Goal: Check status: Check status

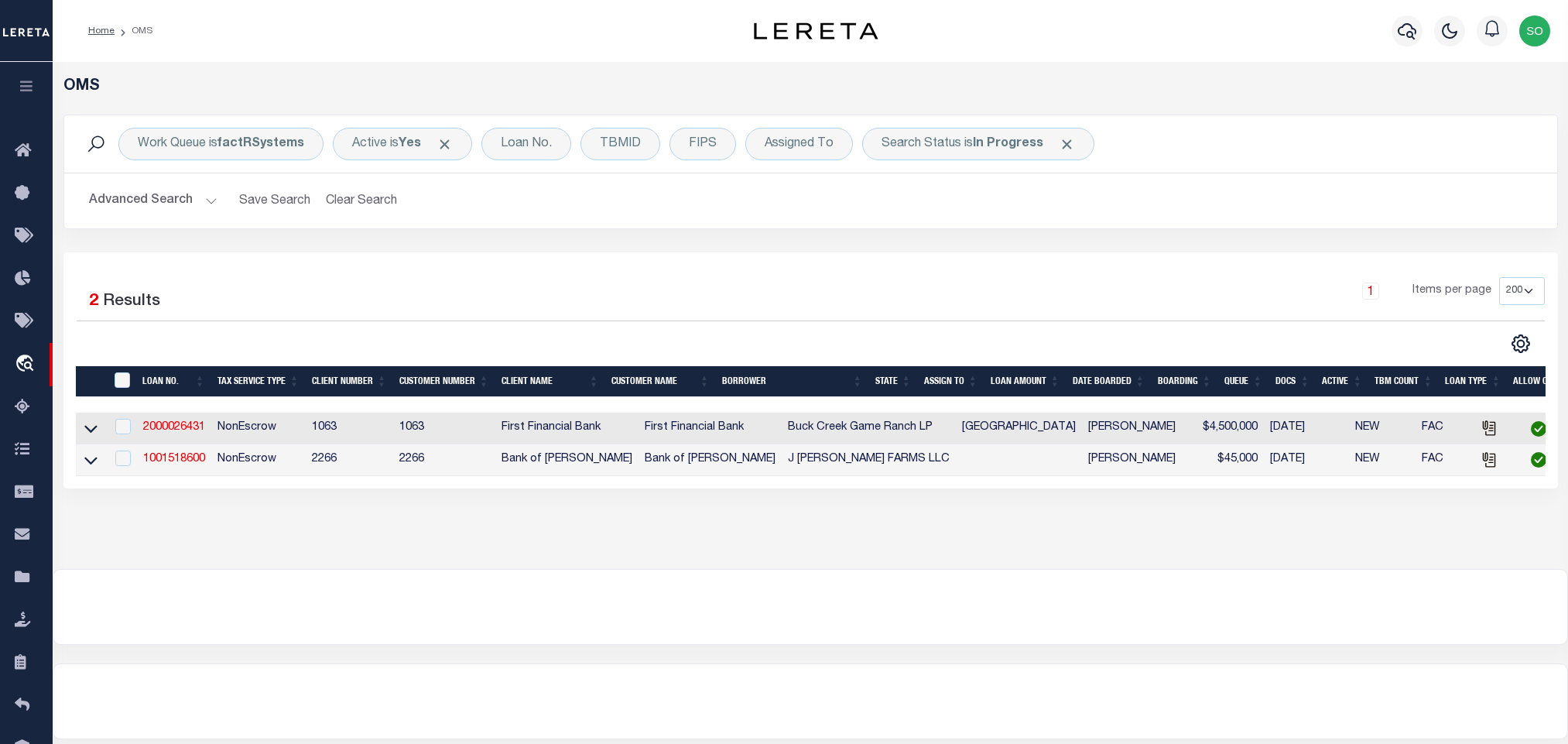
select select "200"
click at [349, 190] on button "Clear Search" at bounding box center [361, 201] width 84 height 30
click at [367, 202] on button "Clear Search" at bounding box center [361, 201] width 84 height 30
click at [994, 147] on b "In Progress" at bounding box center [1008, 144] width 70 height 12
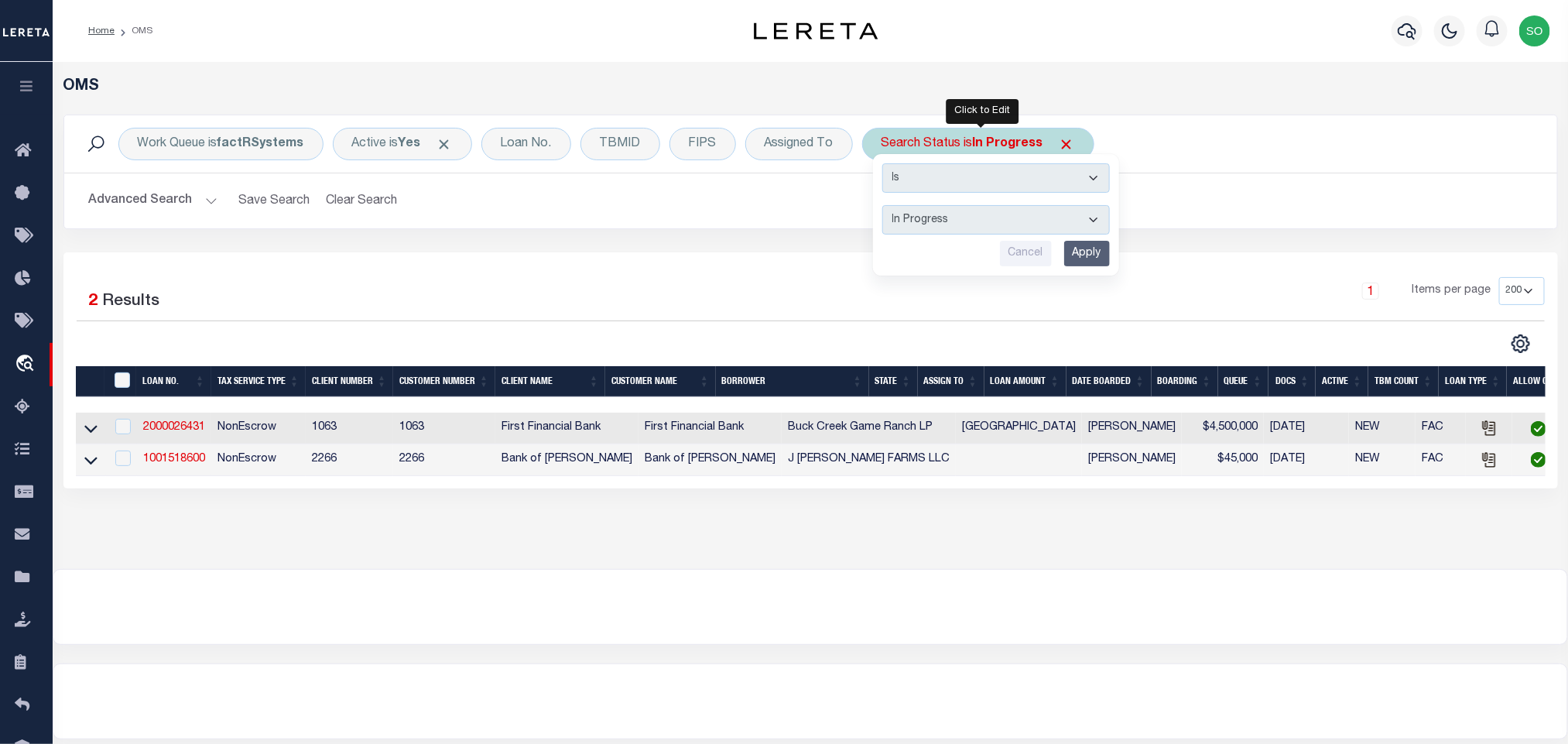
select select "QC"
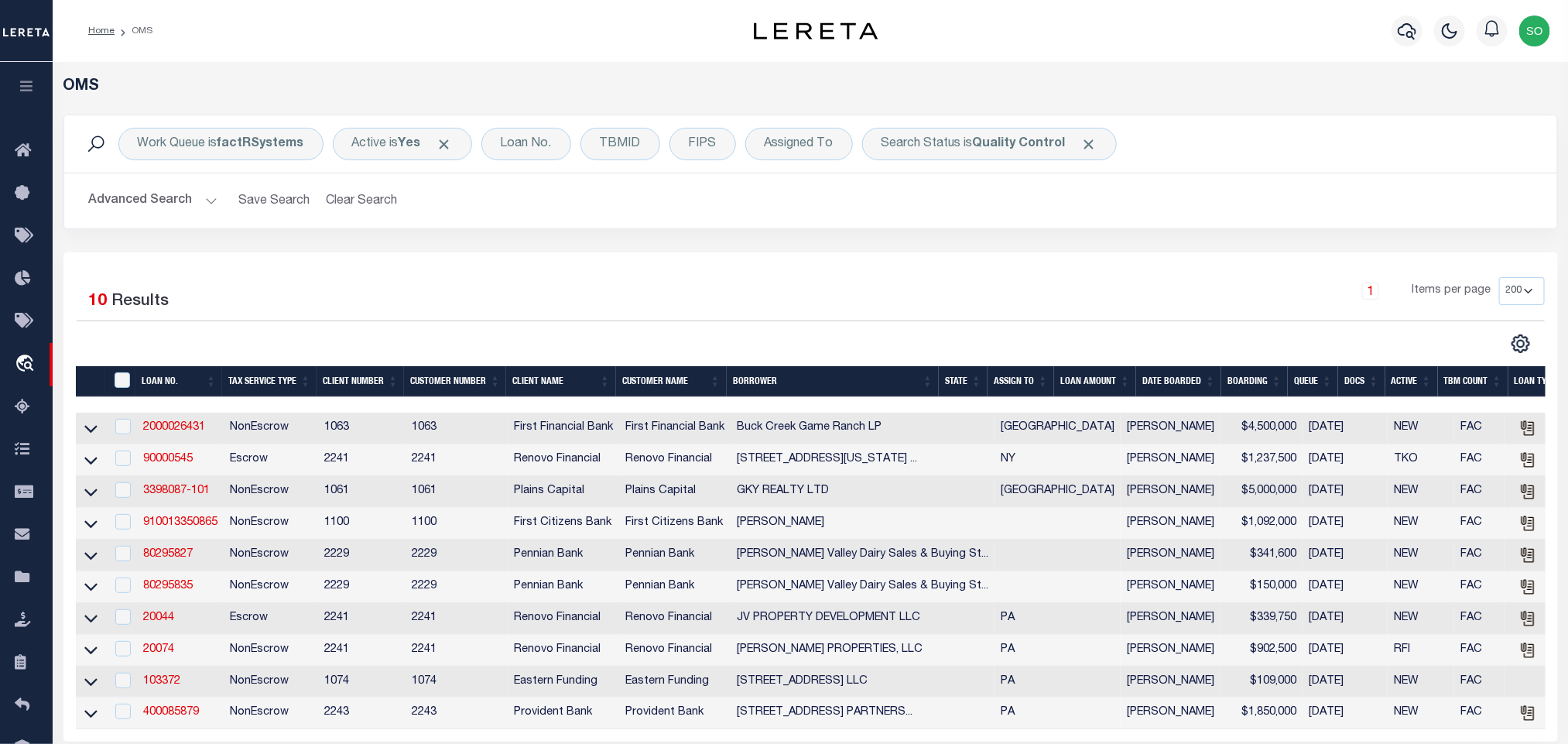
scroll to position [287, 0]
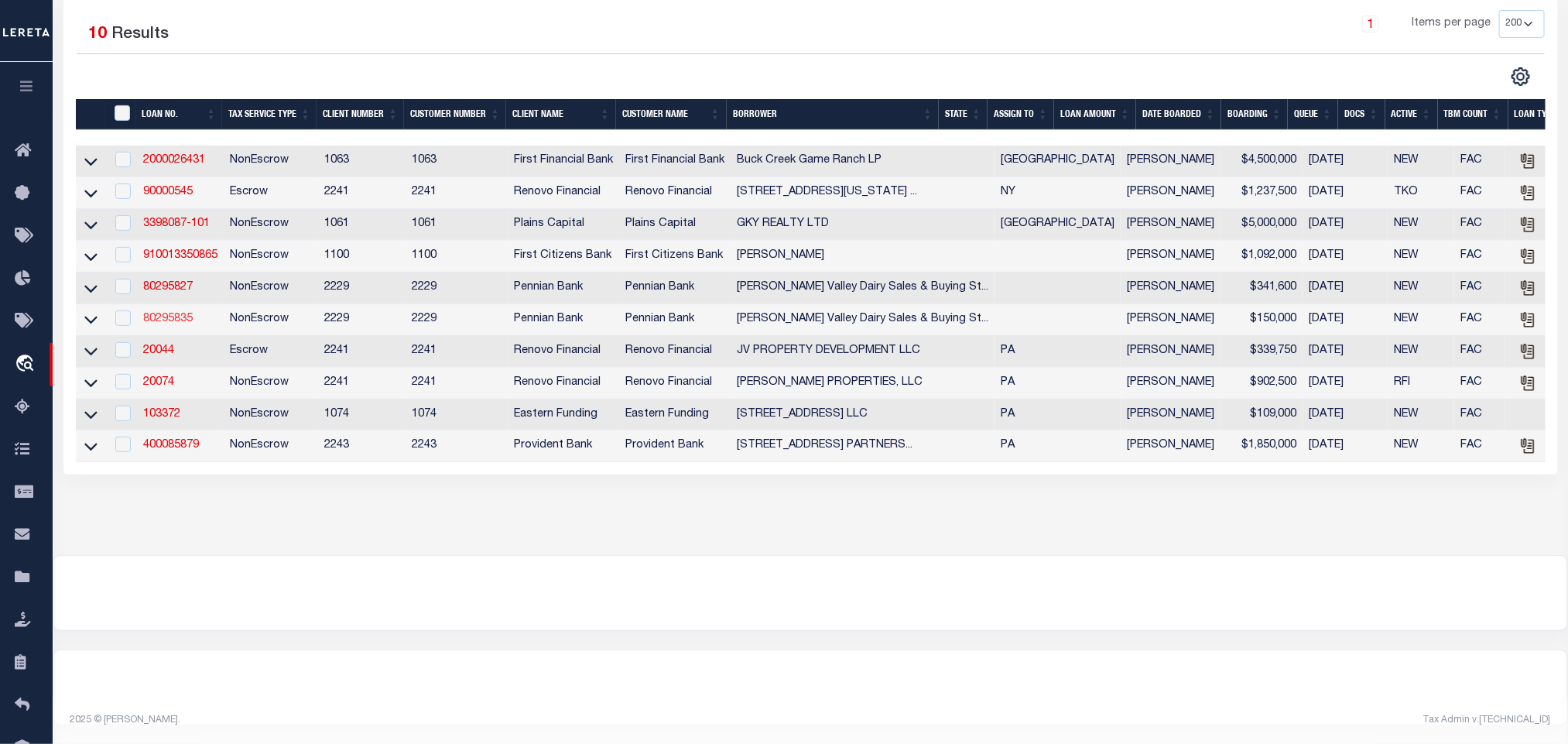
click at [164, 313] on link "80295835" at bounding box center [167, 318] width 49 height 10
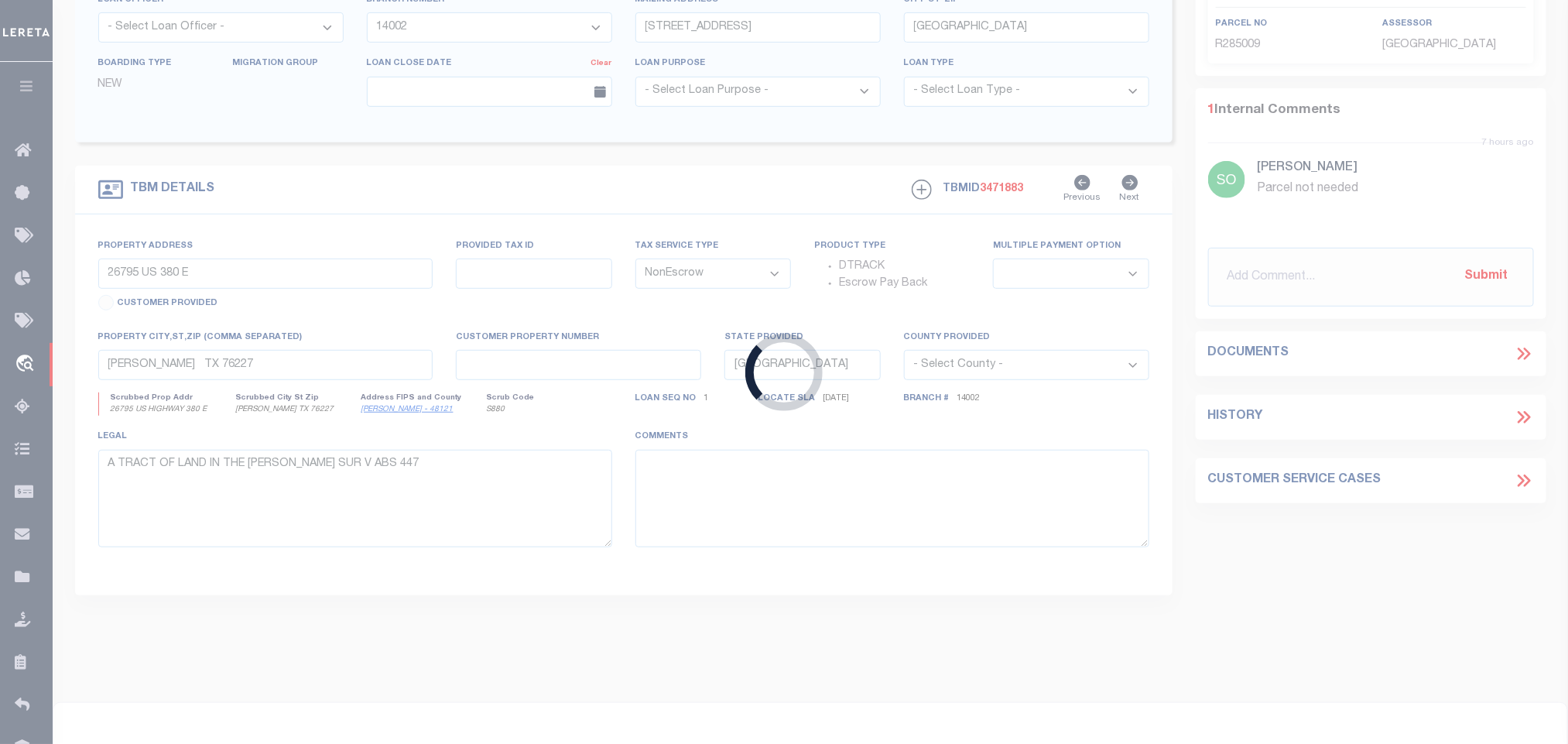
type input "80295835"
type input "[PERSON_NAME] Valley Dairy Sales & Buying Station"
select select
select select "100"
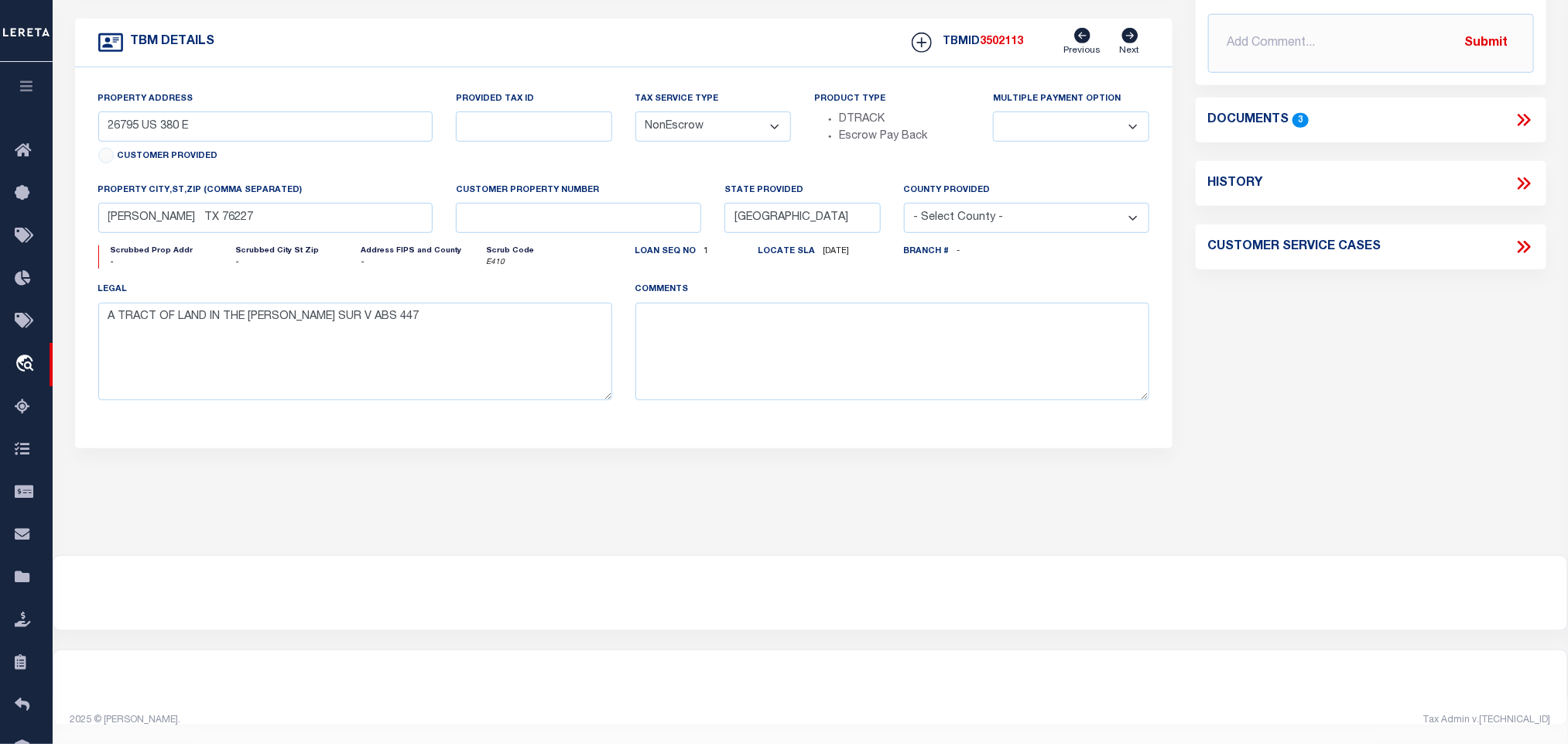
type input "20 ,07-0107-,000"
select select
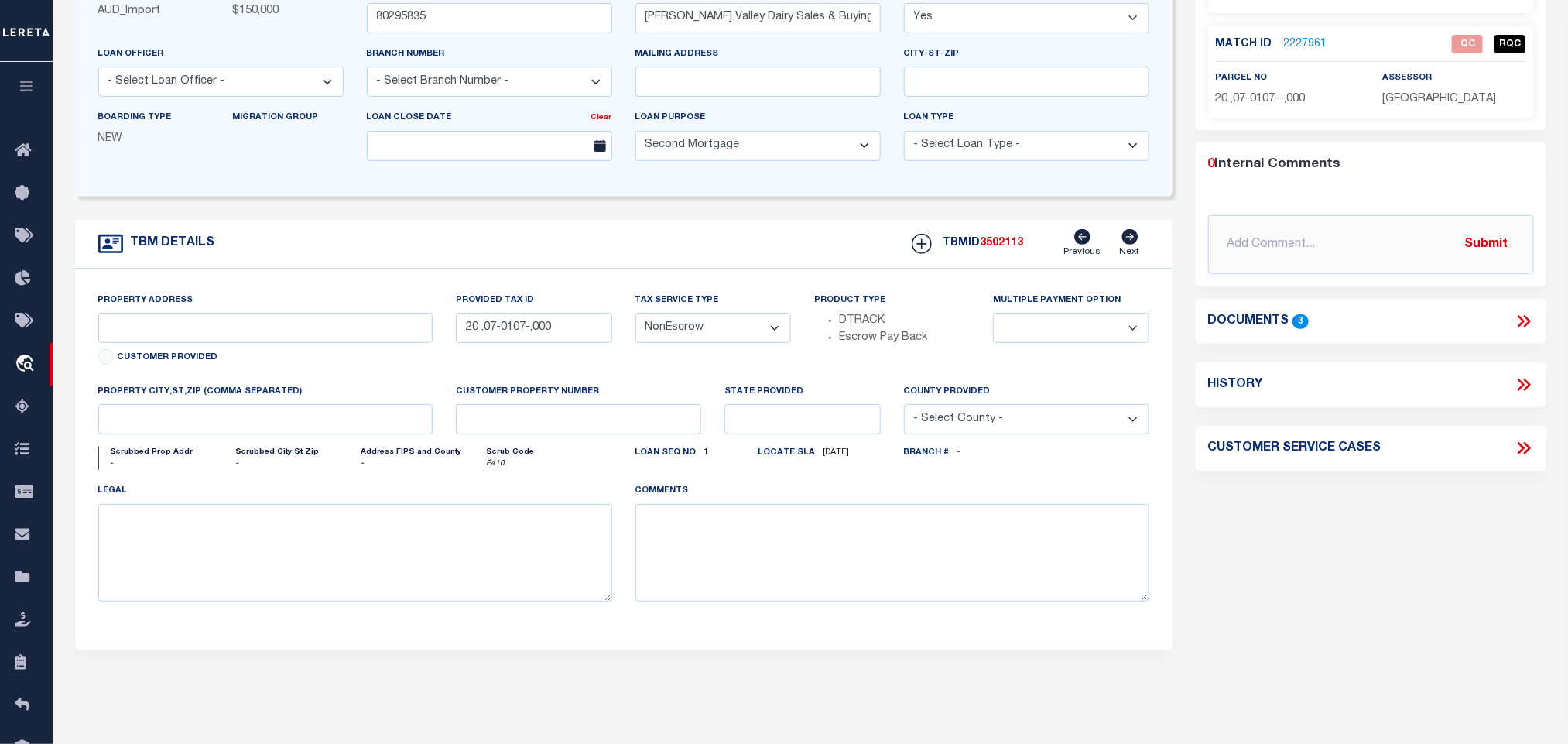
scroll to position [0, 0]
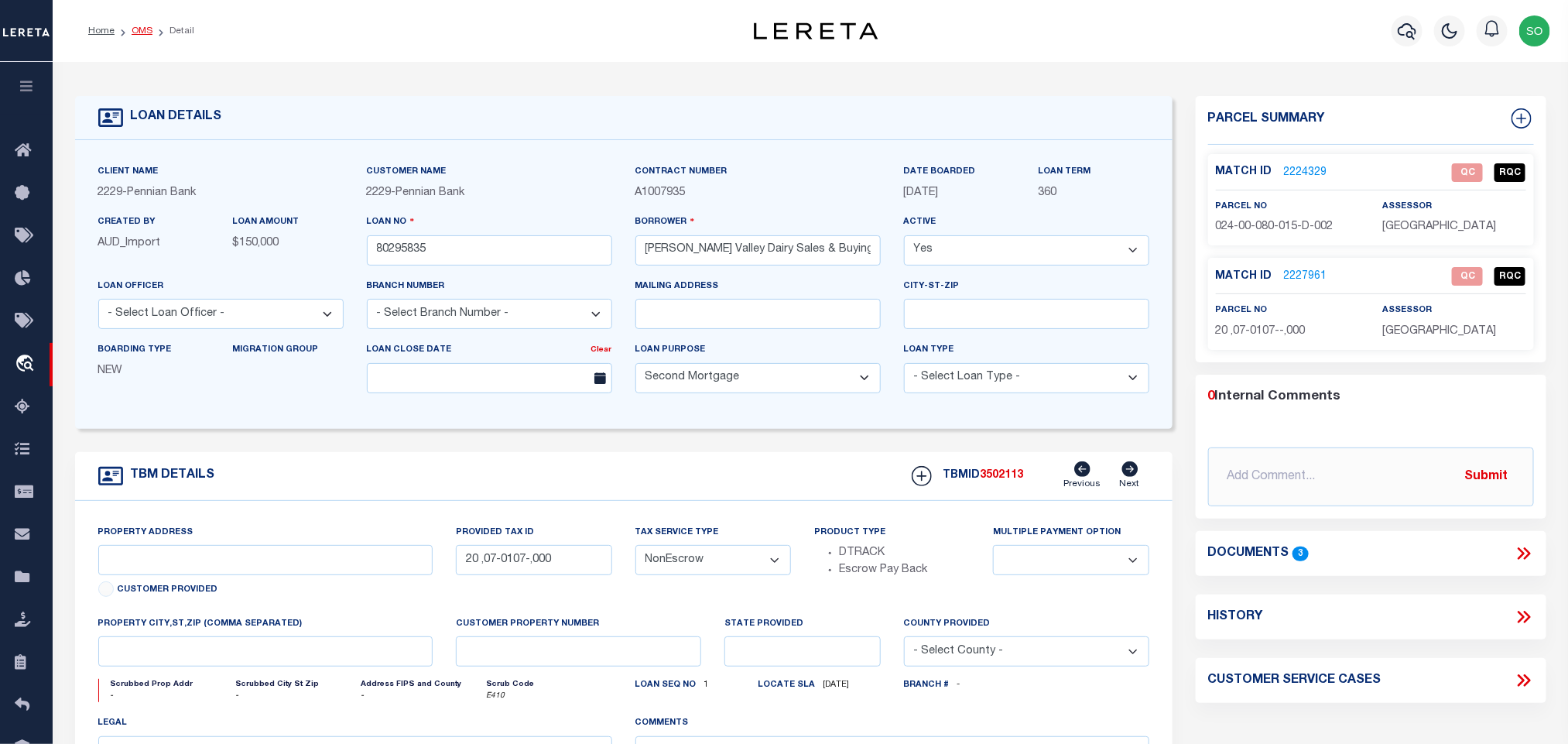
click at [137, 32] on link "OMS" at bounding box center [142, 31] width 21 height 9
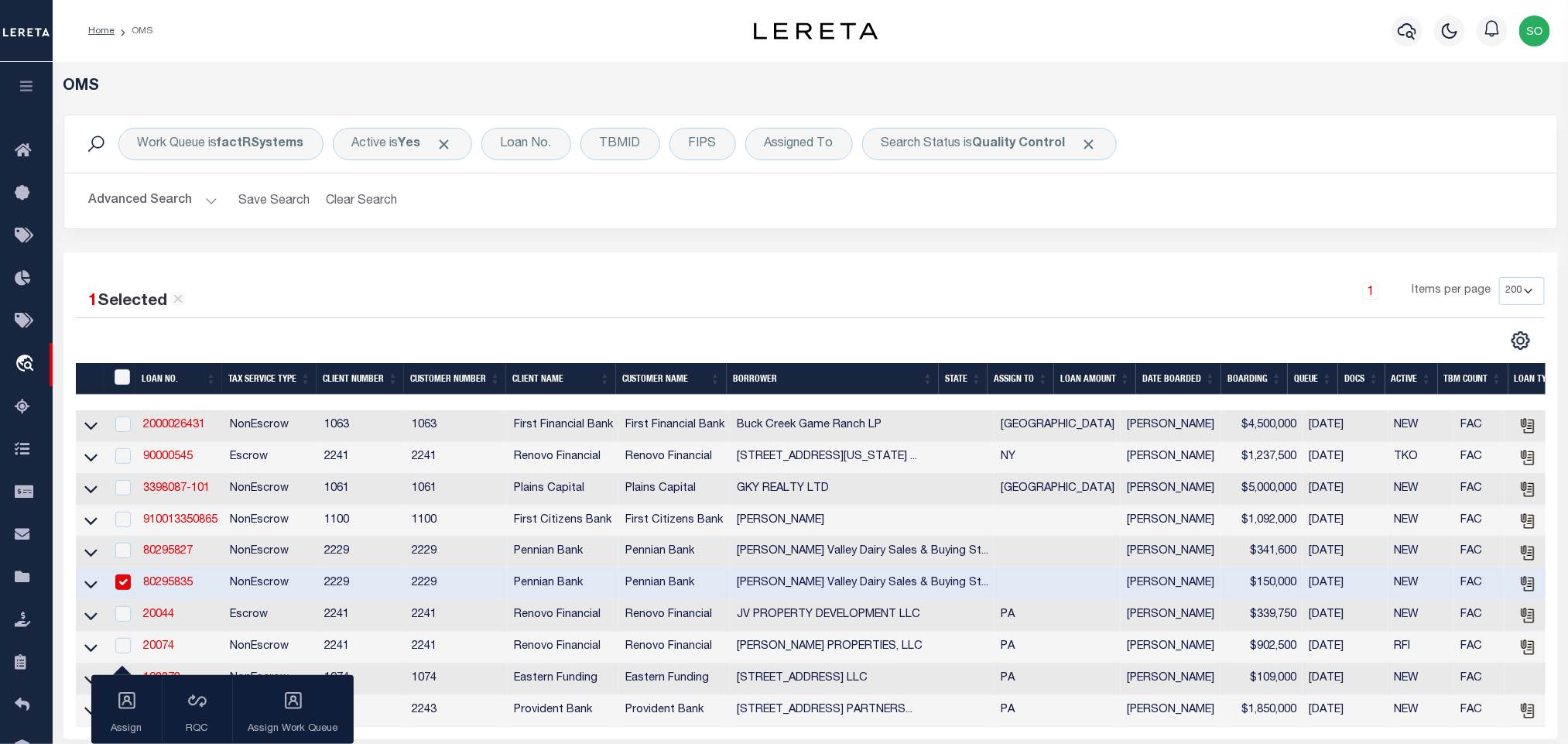
scroll to position [283, 0]
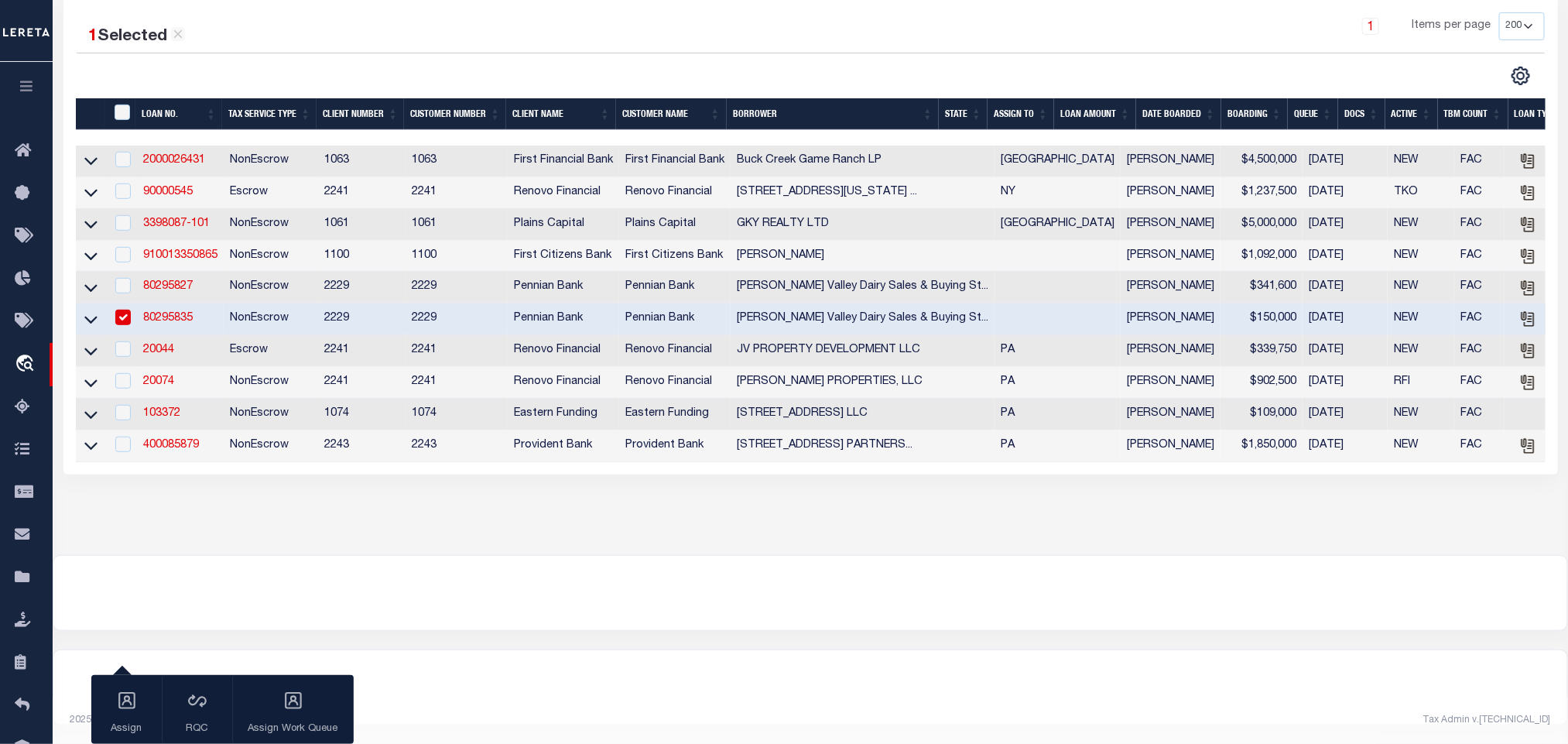
click at [217, 308] on td "80295835" at bounding box center [181, 320] width 87 height 32
checkbox input "false"
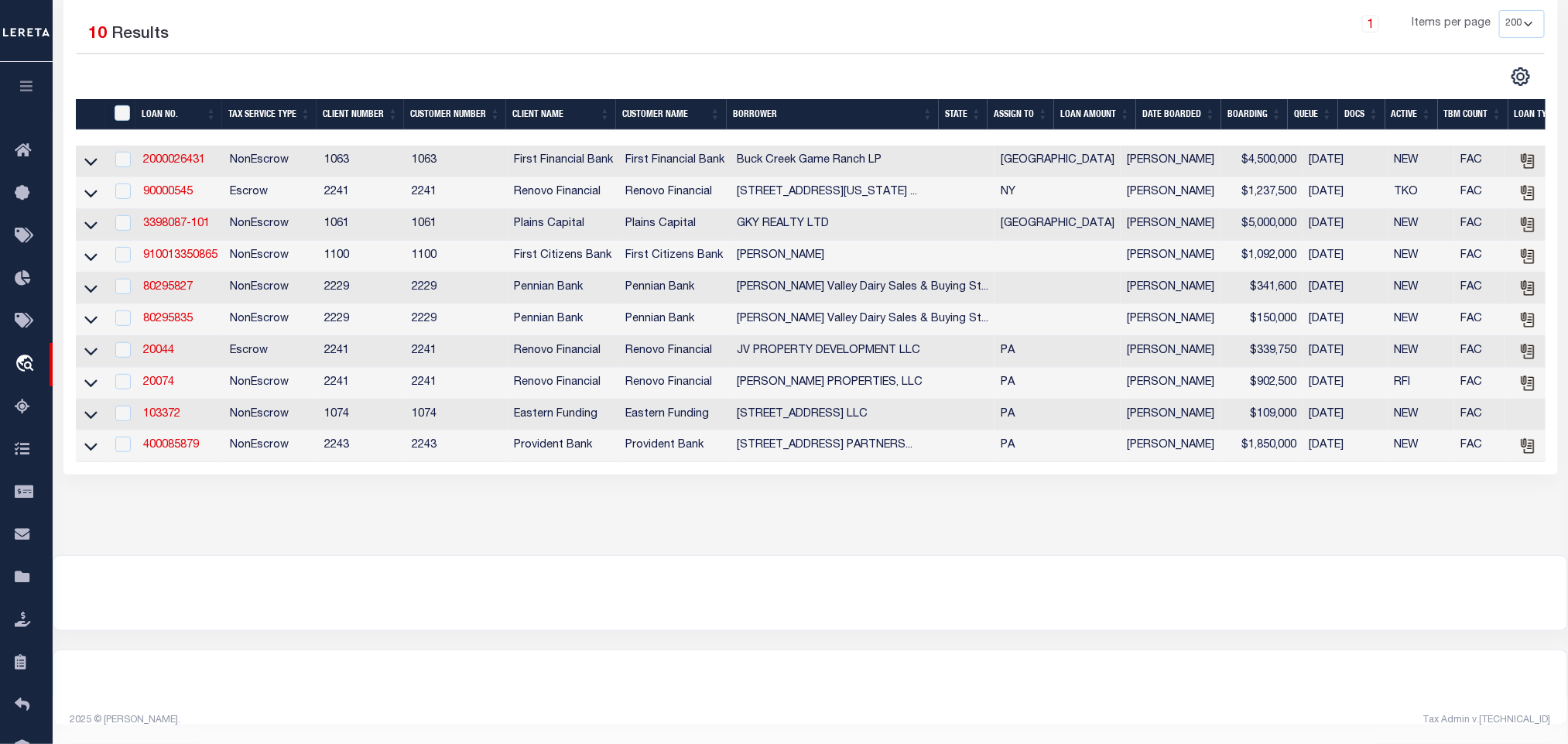
click at [184, 250] on link "910013350865" at bounding box center [180, 255] width 74 height 10
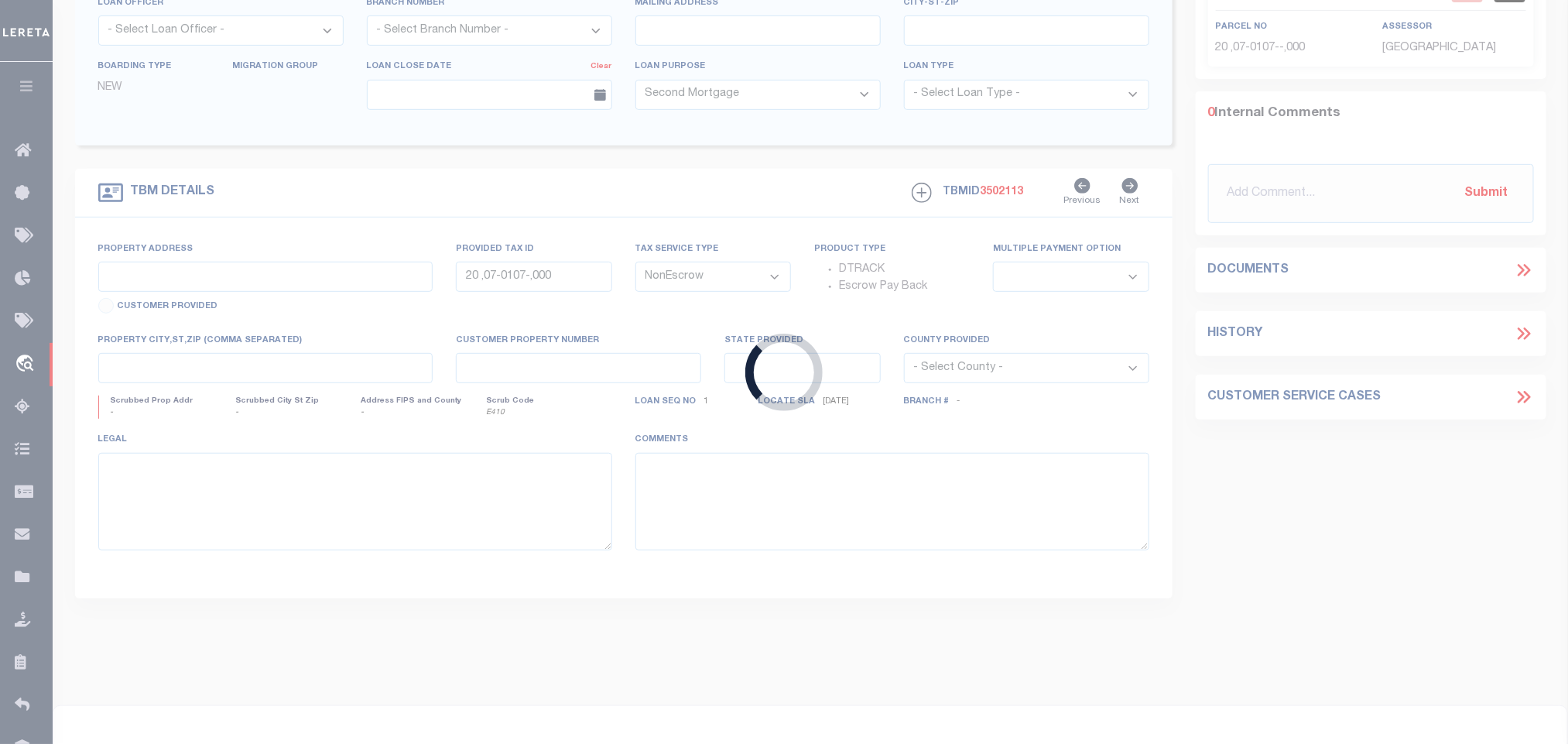
type input "910013350865"
type input "[PERSON_NAME]"
select select
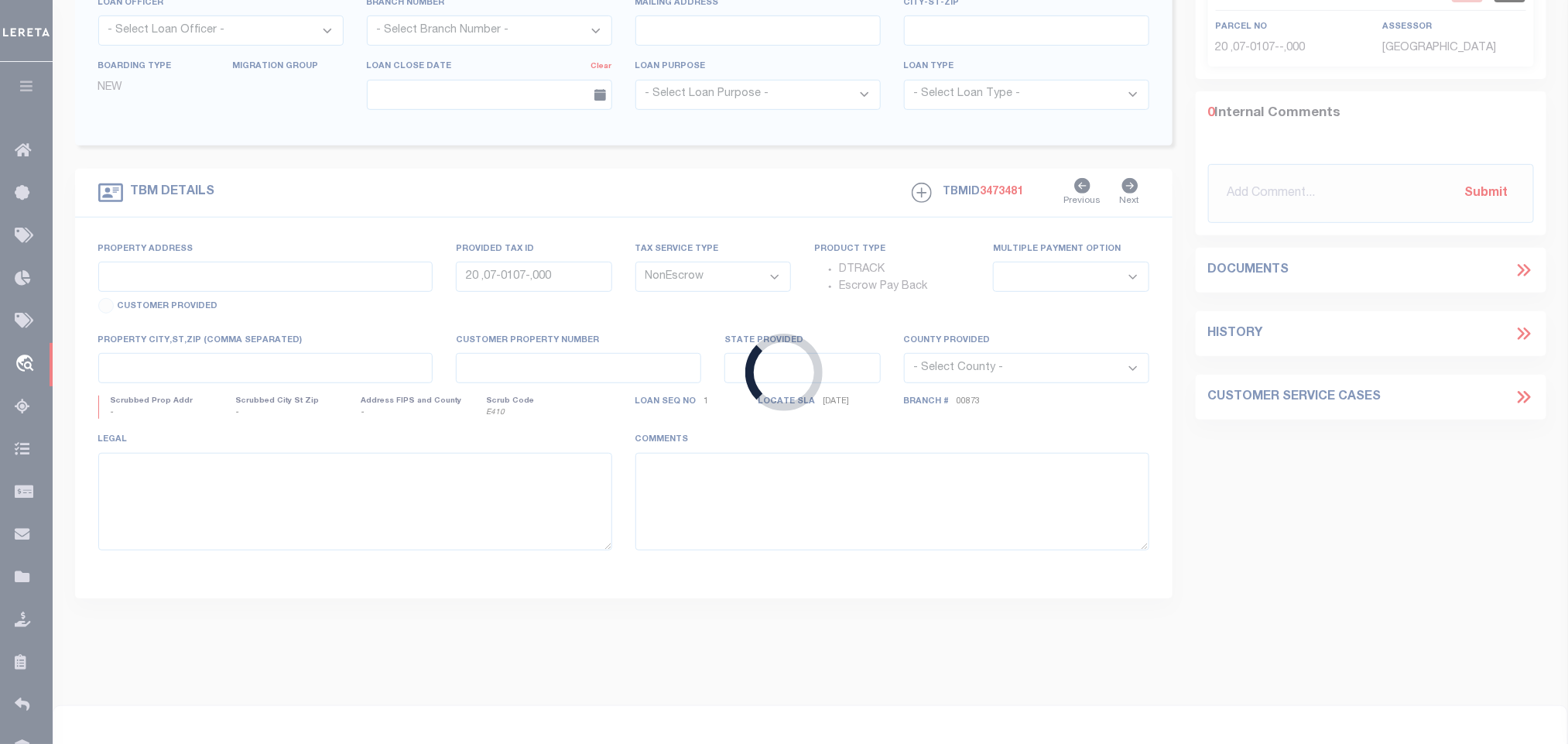
scroll to position [448, 0]
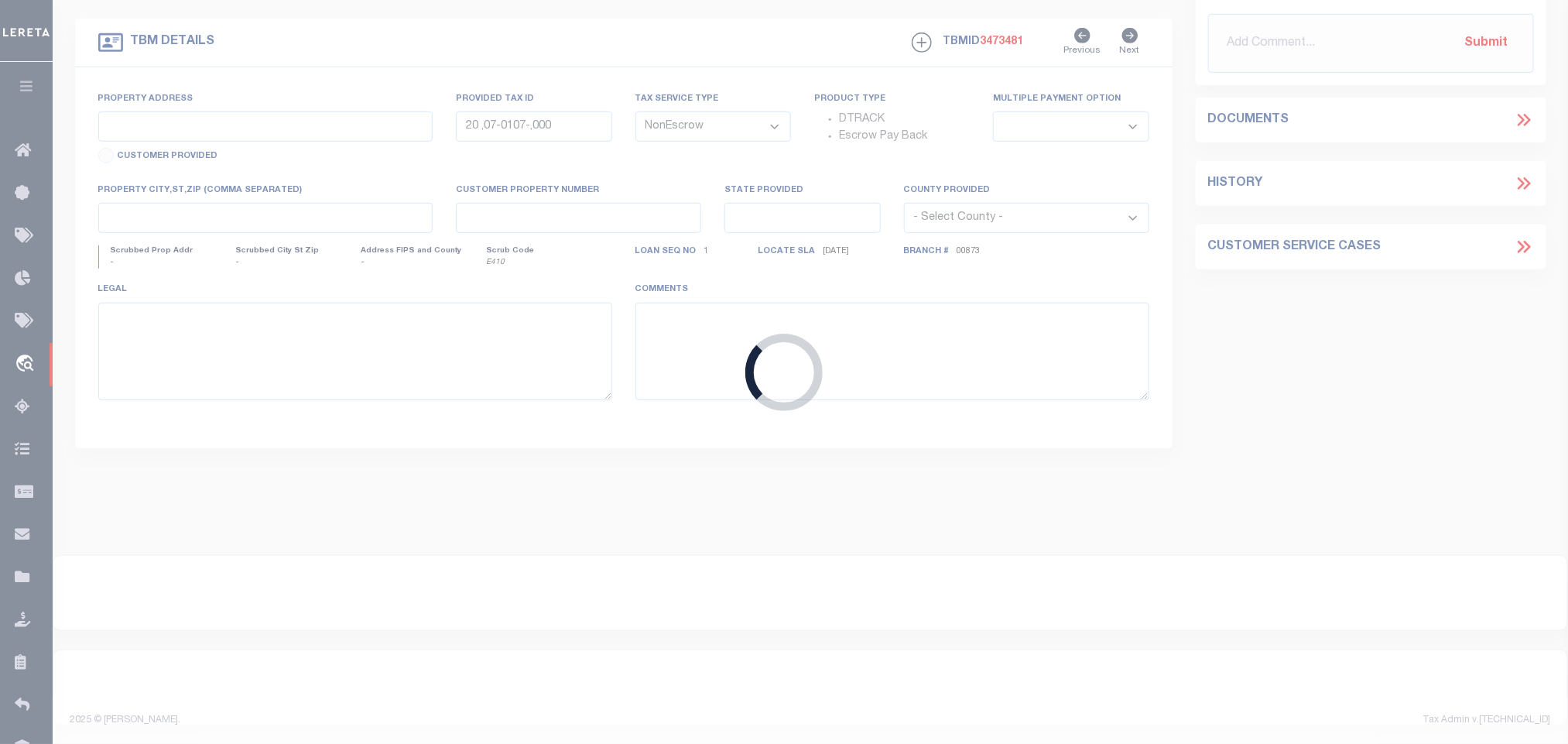
select select
select select "92777"
select select "24377"
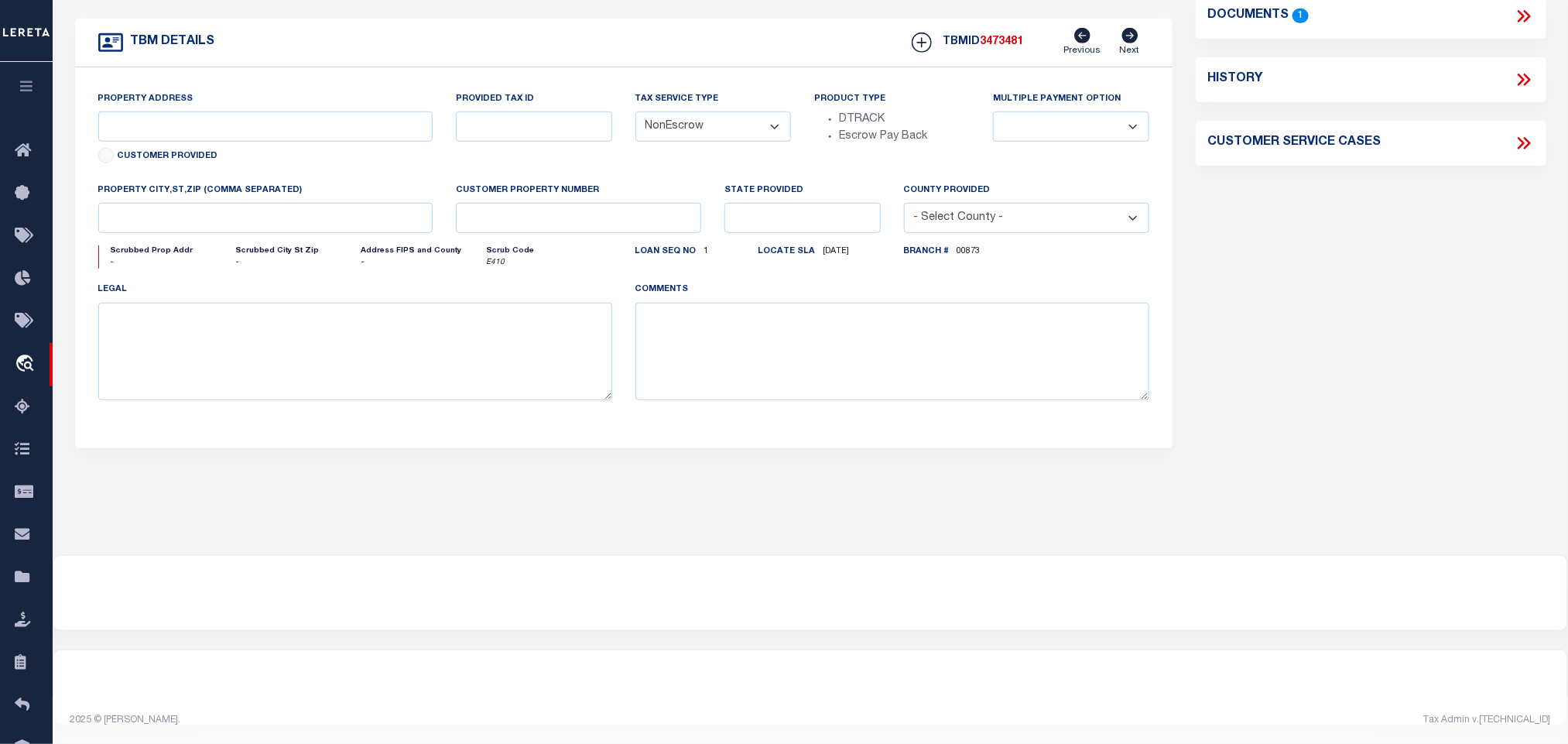
scroll to position [0, 0]
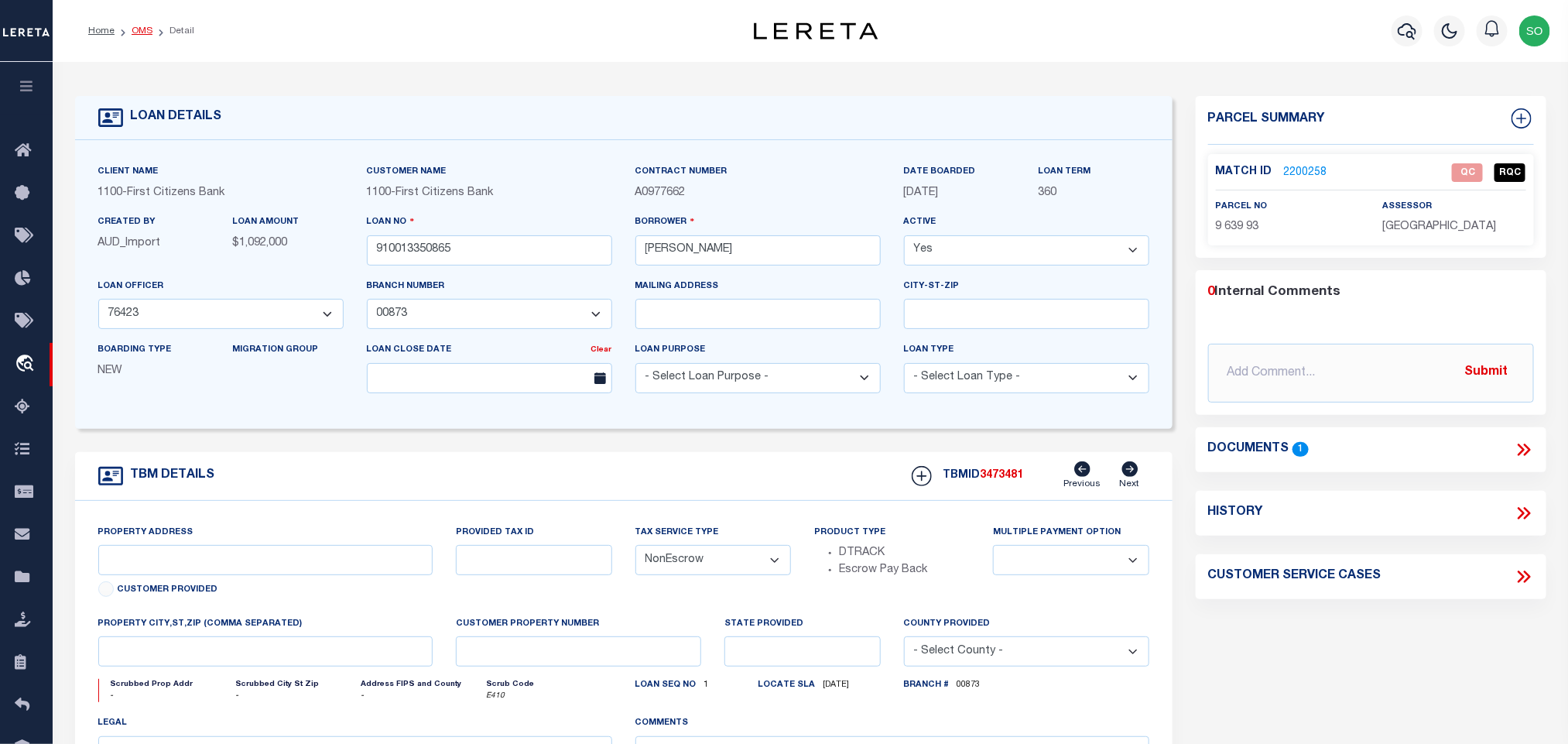
click at [137, 28] on link "OMS" at bounding box center [142, 31] width 21 height 9
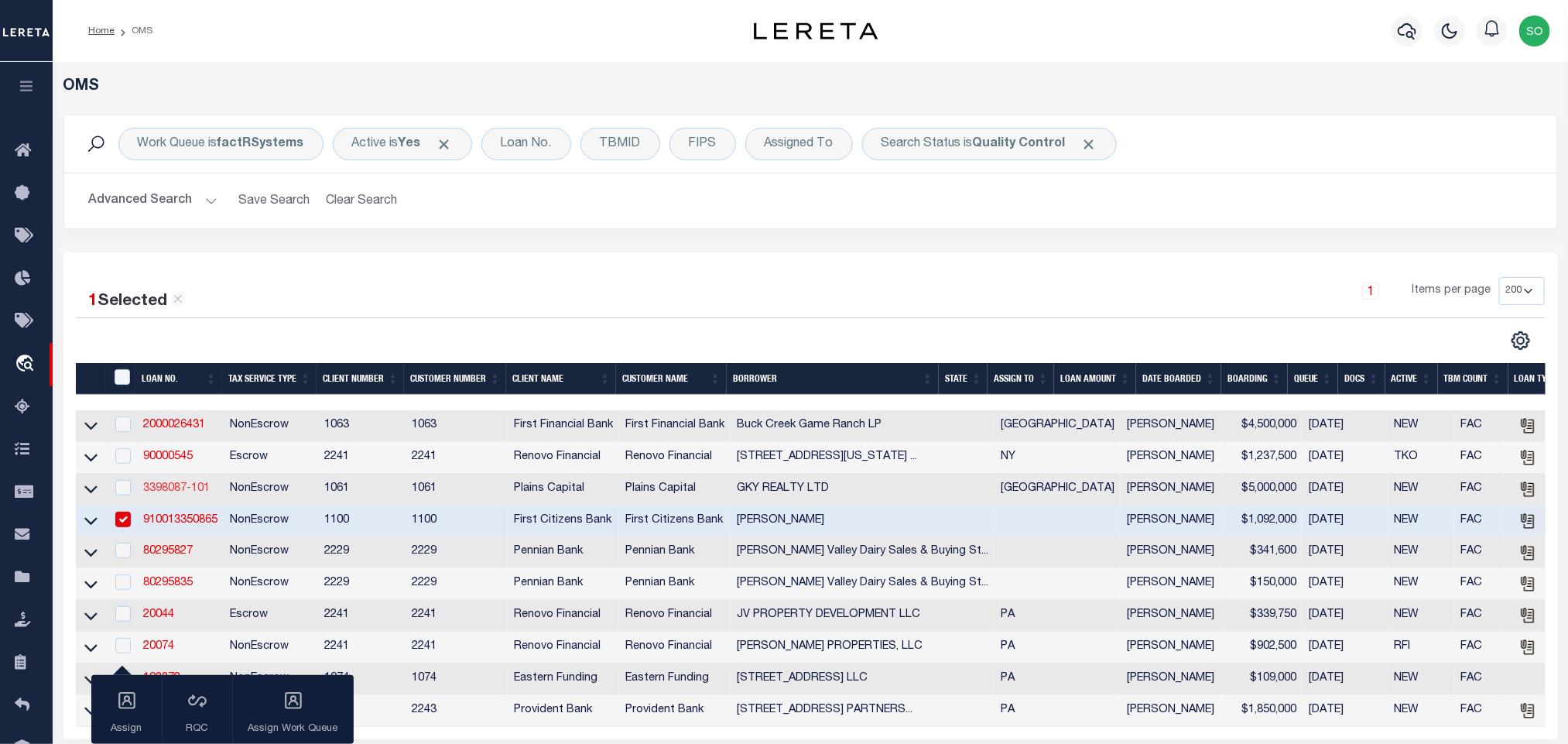
click at [184, 490] on link "3398087-101" at bounding box center [176, 487] width 66 height 10
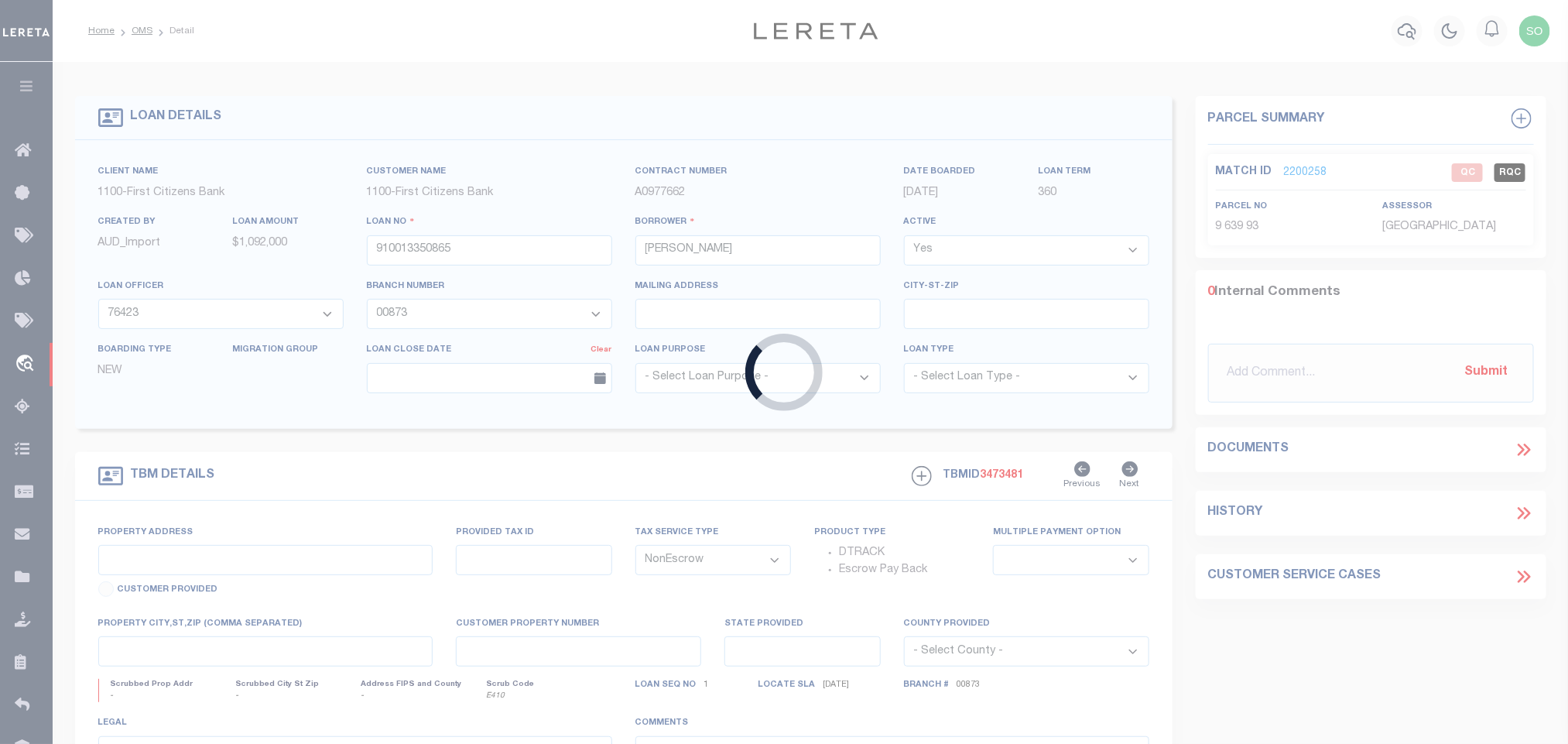
type input "3398087-101"
type input "GKY REALTY LTD"
select select
type input "[STREET_ADDRESS]"
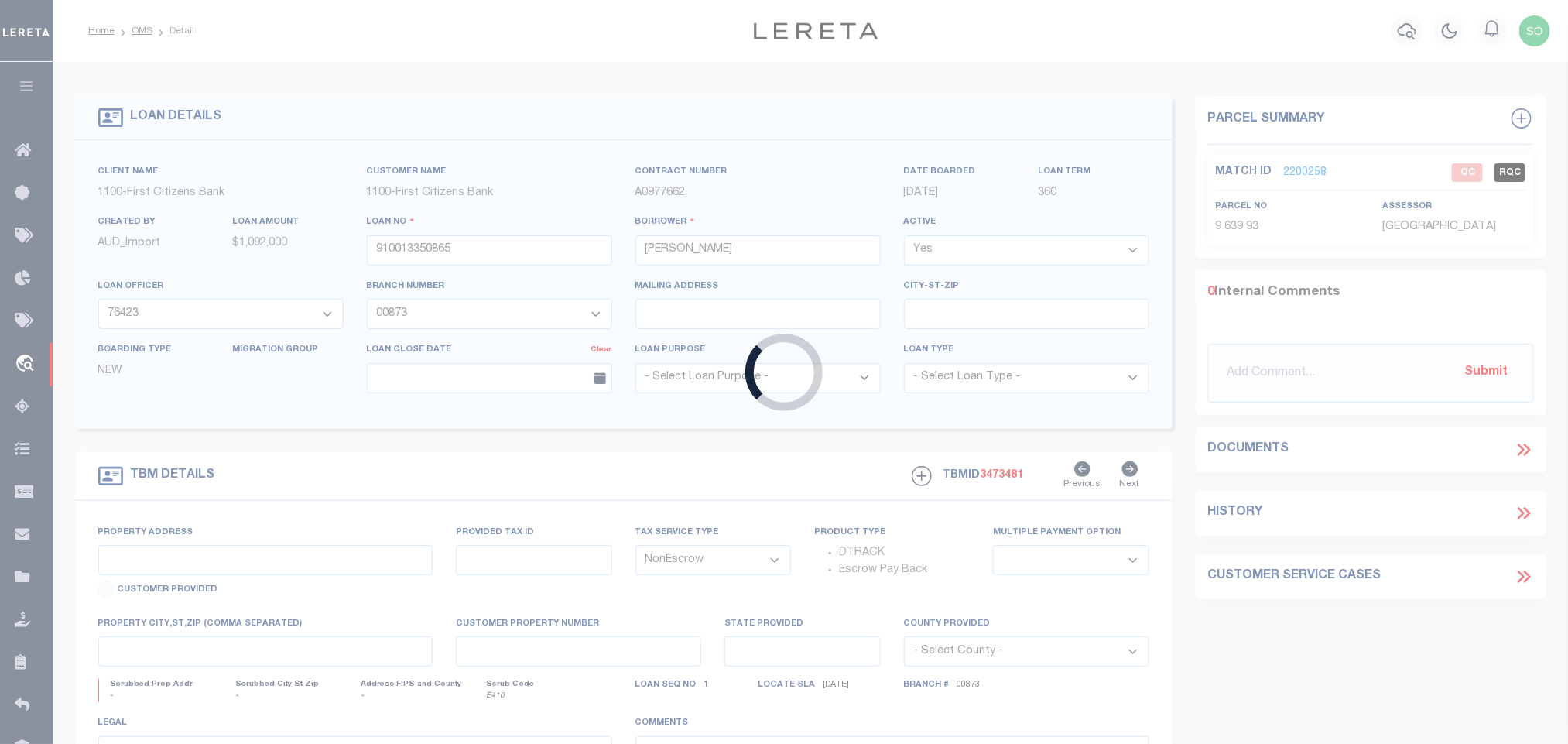
type input "[GEOGRAPHIC_DATA]"
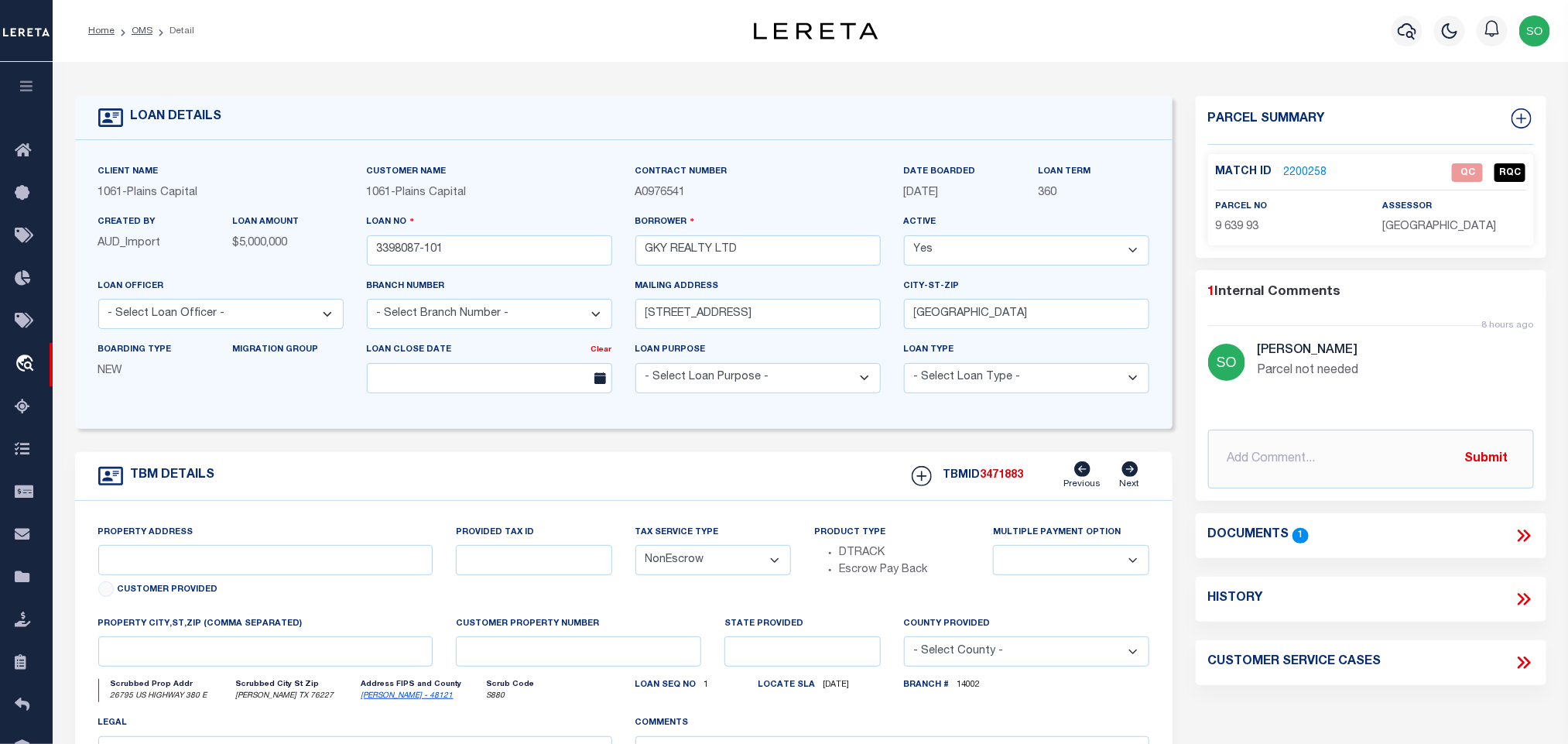
select select "1433"
type input "26795 US 380 E"
select select
type input "[PERSON_NAME] TX 76227"
type input "[GEOGRAPHIC_DATA]"
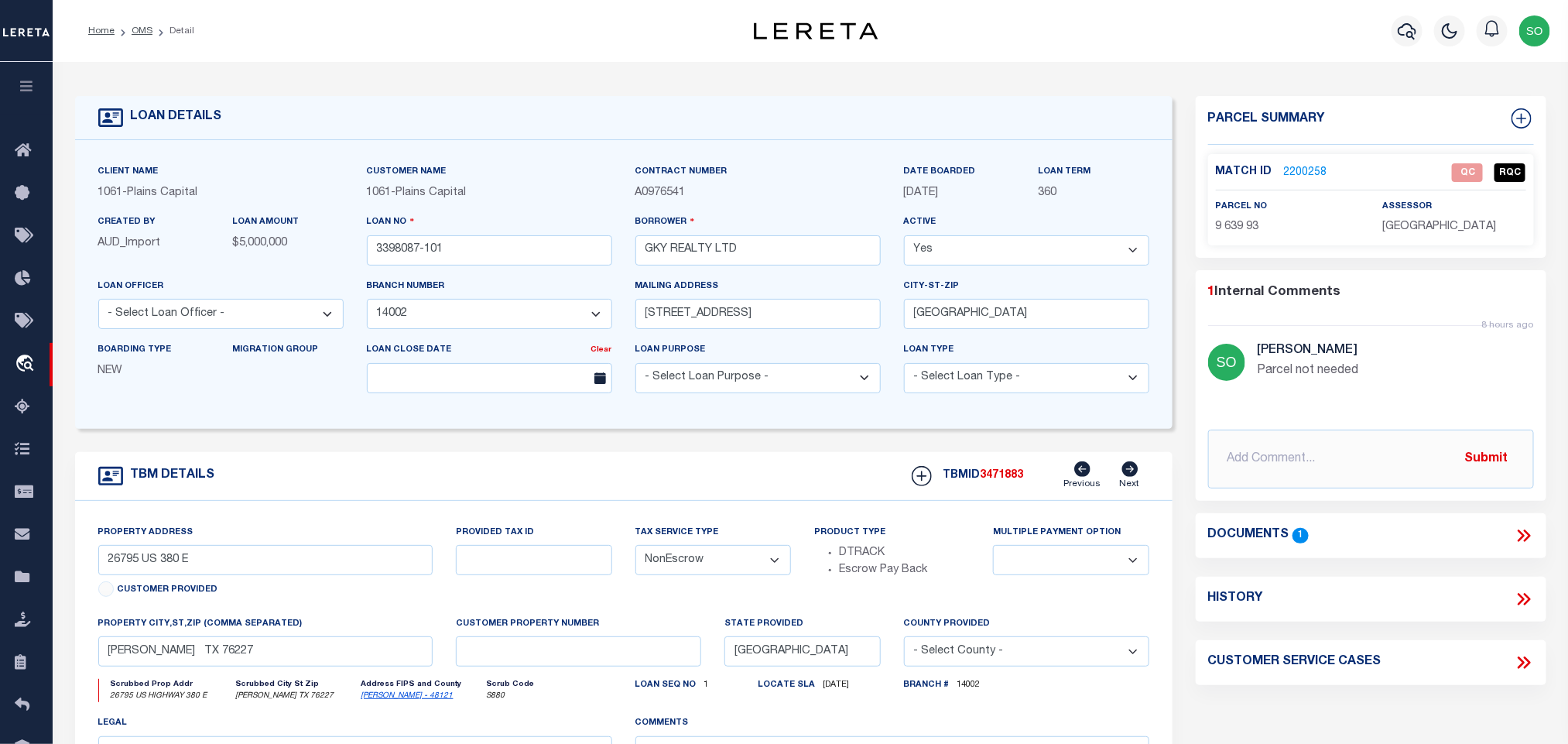
select select
type textarea "A TRACT OF LAND IN THE [PERSON_NAME] SUR V ABS 447"
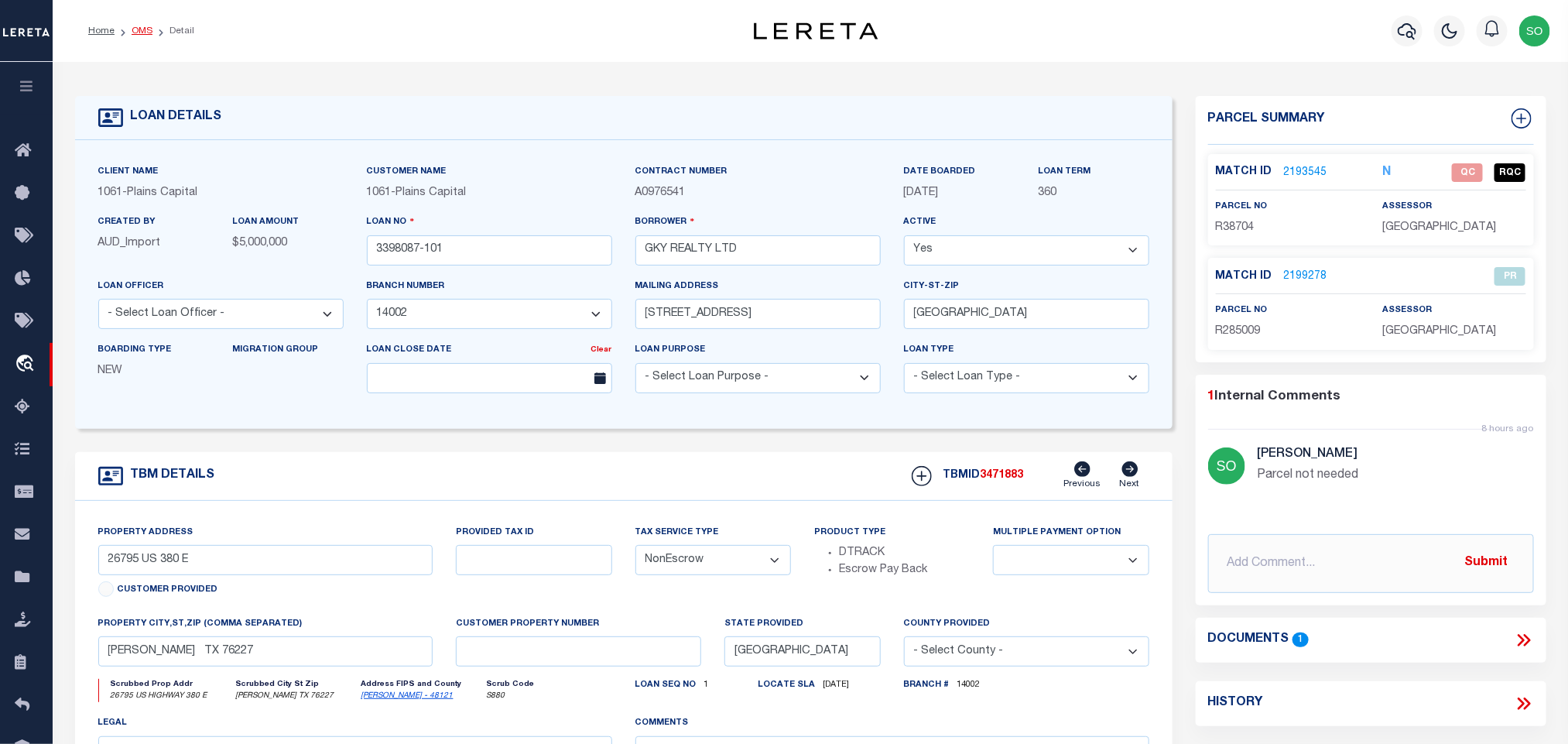
click at [139, 28] on link "OMS" at bounding box center [142, 31] width 21 height 9
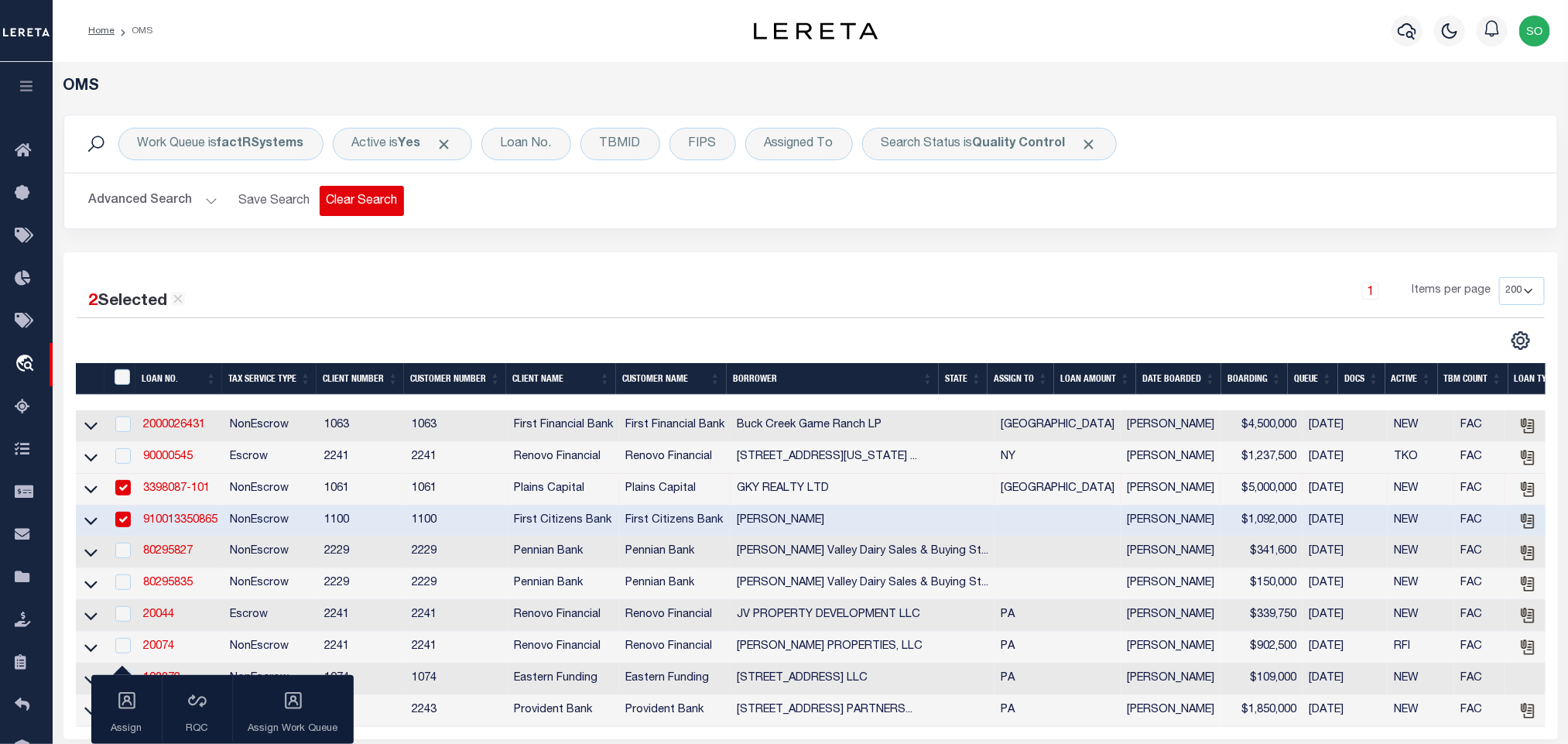
click at [362, 201] on button "Clear Search" at bounding box center [361, 201] width 84 height 30
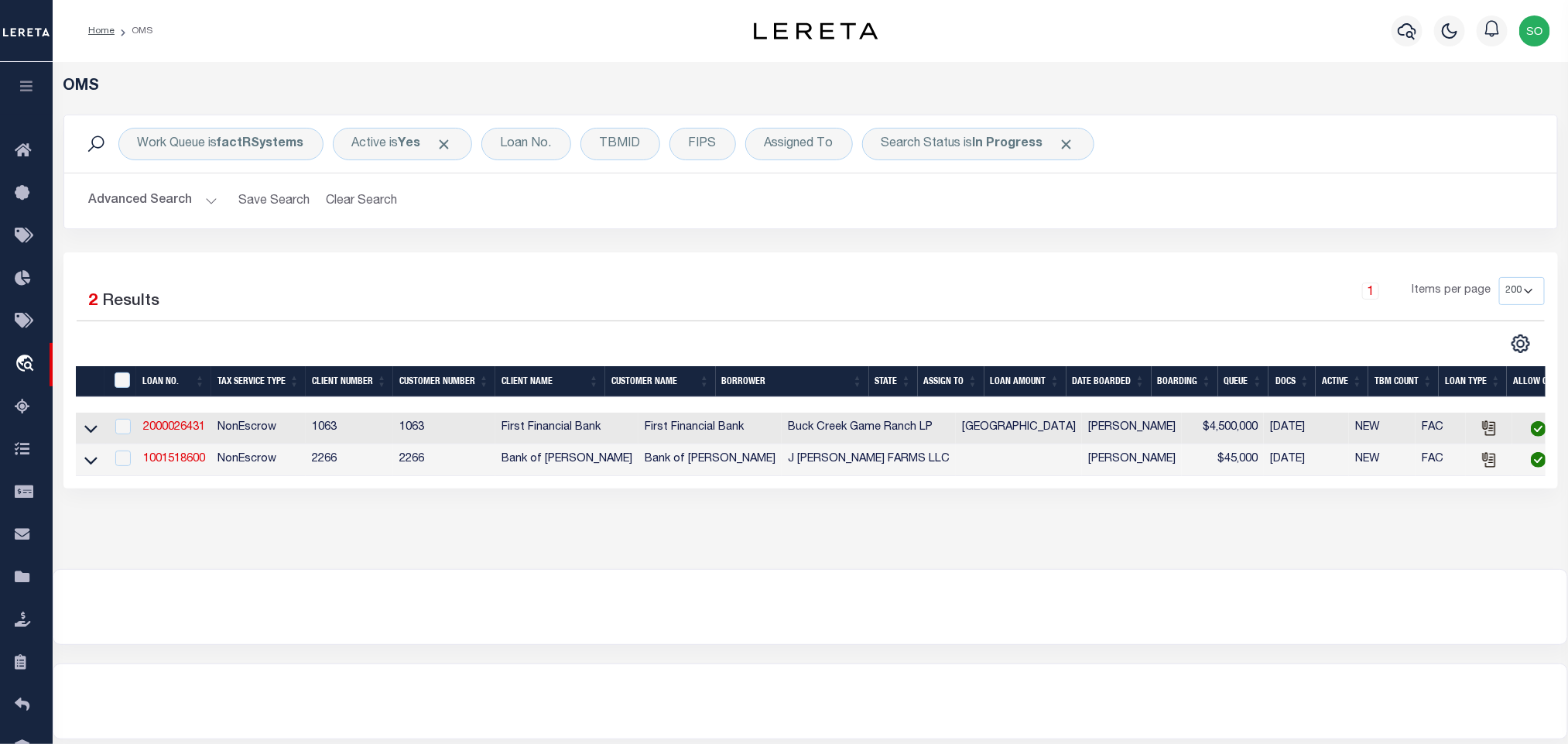
click at [372, 309] on div "2 Selected 2 Results" at bounding box center [252, 299] width 350 height 44
drag, startPoint x: 834, startPoint y: 270, endPoint x: 646, endPoint y: 303, distance: 190.9
click at [646, 303] on div "1 Items per page 10 25 50 100 200" at bounding box center [995, 297] width 1095 height 41
click at [1008, 138] on b "In Progress" at bounding box center [1008, 144] width 70 height 12
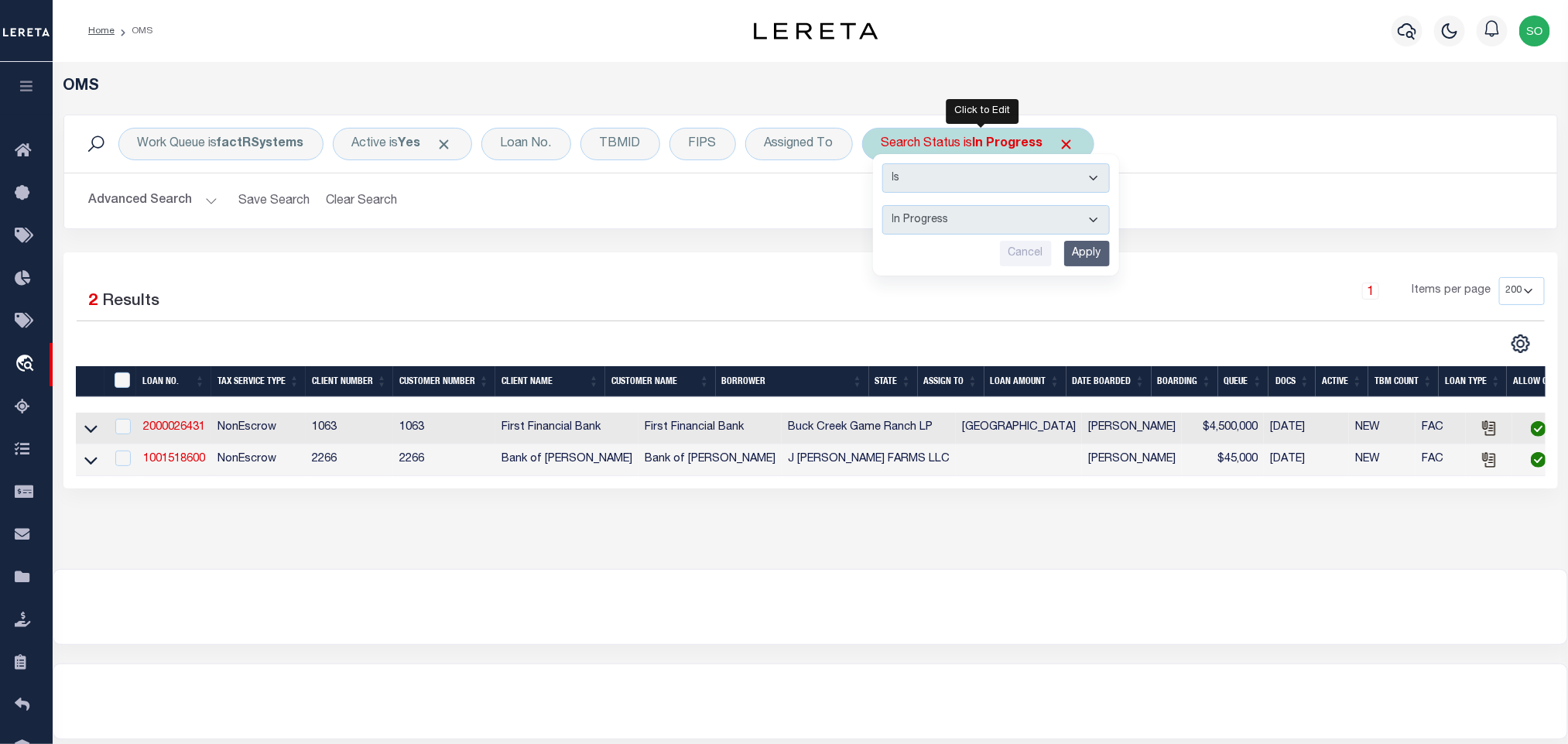
select select "RD"
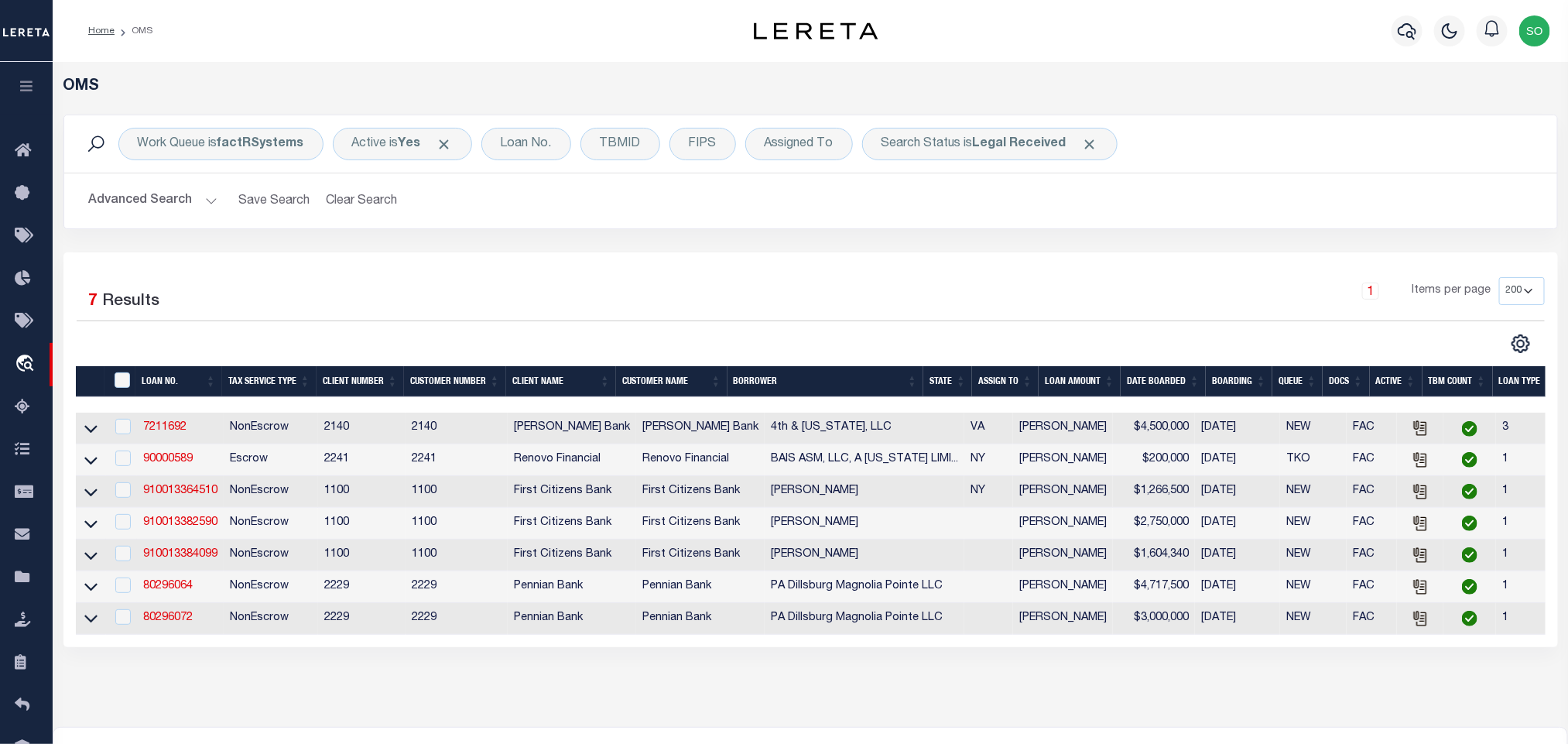
click at [137, 211] on button "Advanced Search" at bounding box center [153, 201] width 129 height 30
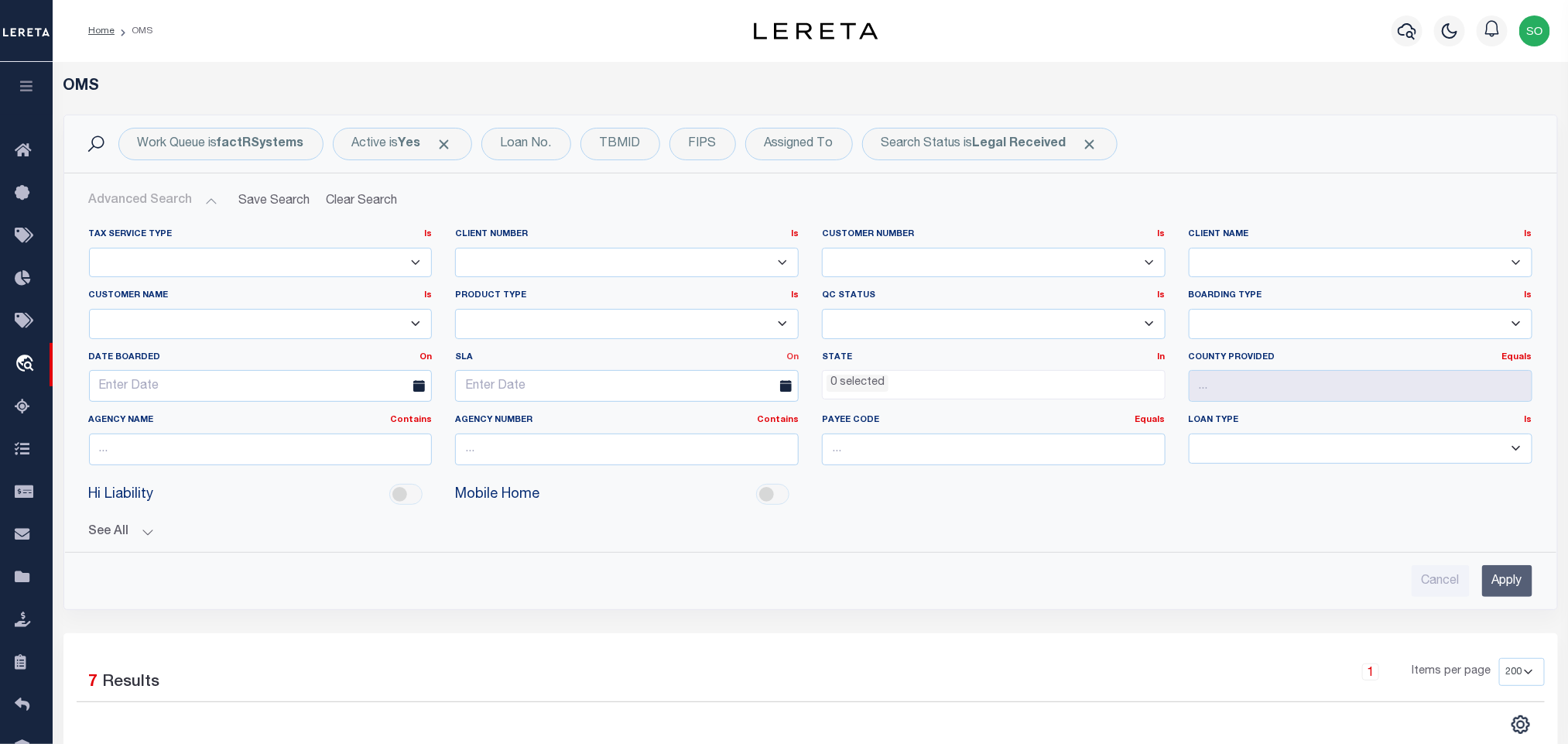
click at [792, 361] on link "On" at bounding box center [792, 357] width 12 height 9
click at [708, 425] on link "Before" at bounding box center [736, 420] width 122 height 23
click at [599, 390] on input "text" at bounding box center [626, 386] width 344 height 32
click at [543, 564] on span "19" at bounding box center [540, 567] width 30 height 30
type input "[DATE]"
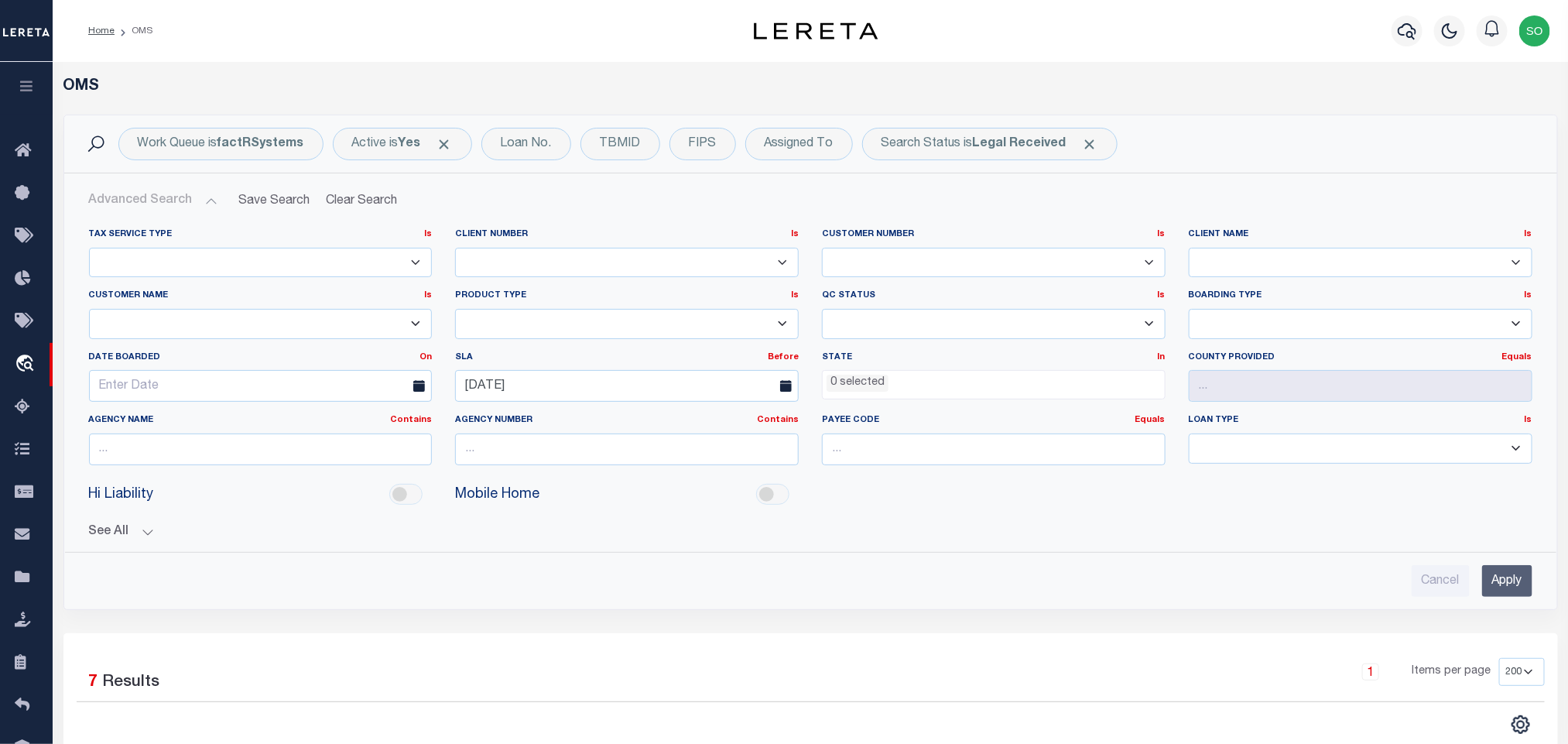
click at [1505, 588] on input "Apply" at bounding box center [1506, 581] width 50 height 32
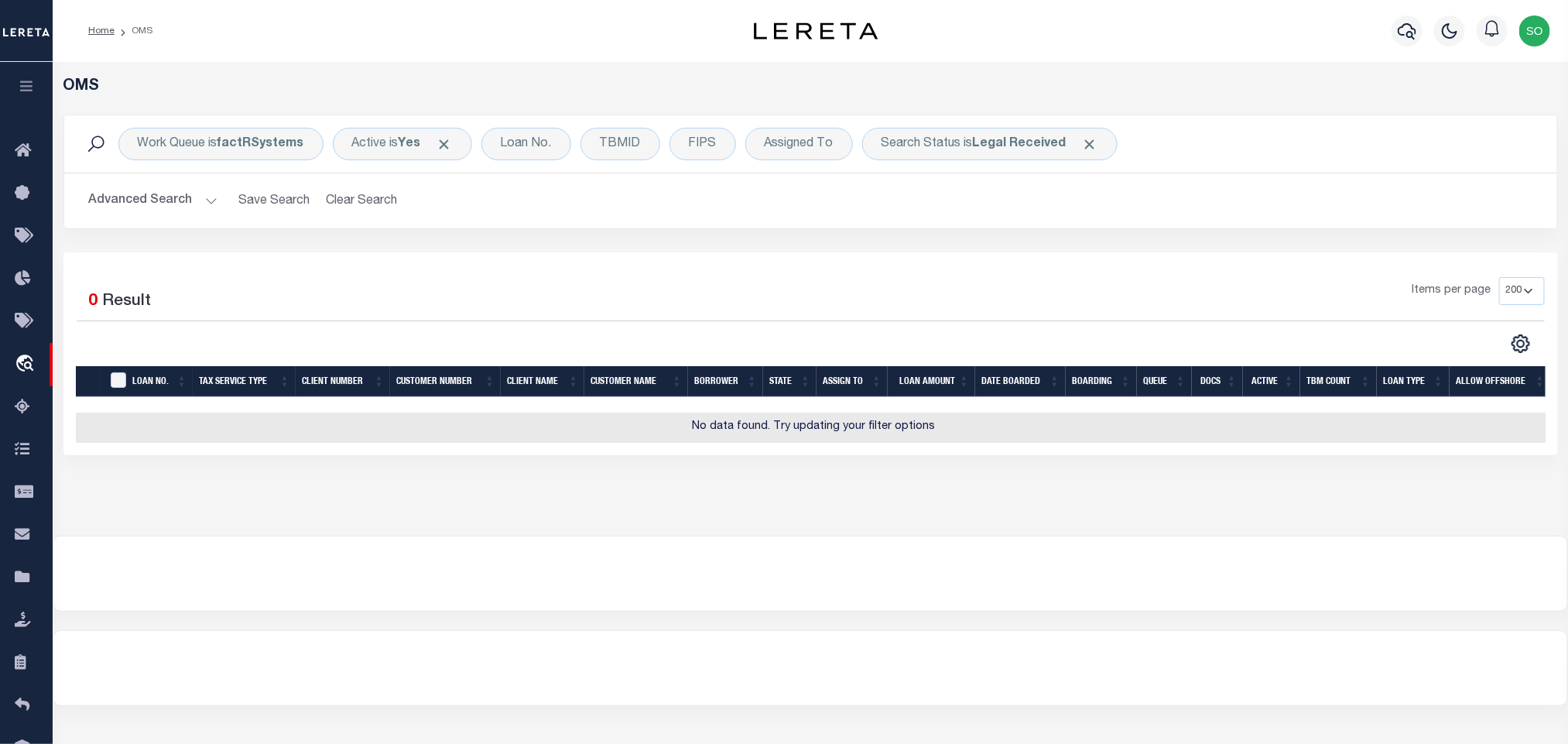
click at [138, 202] on button "Advanced Search" at bounding box center [153, 201] width 129 height 30
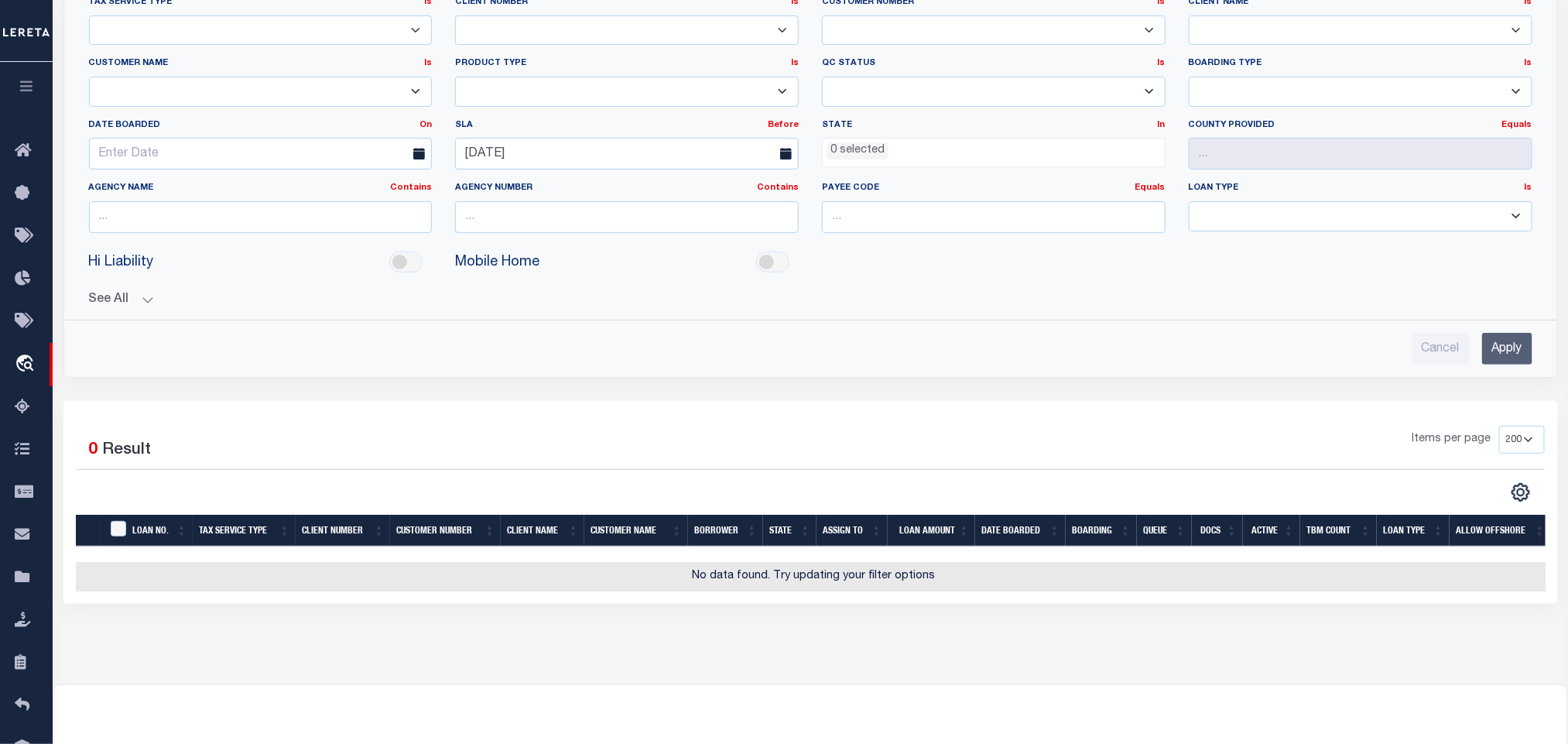
scroll to position [116, 0]
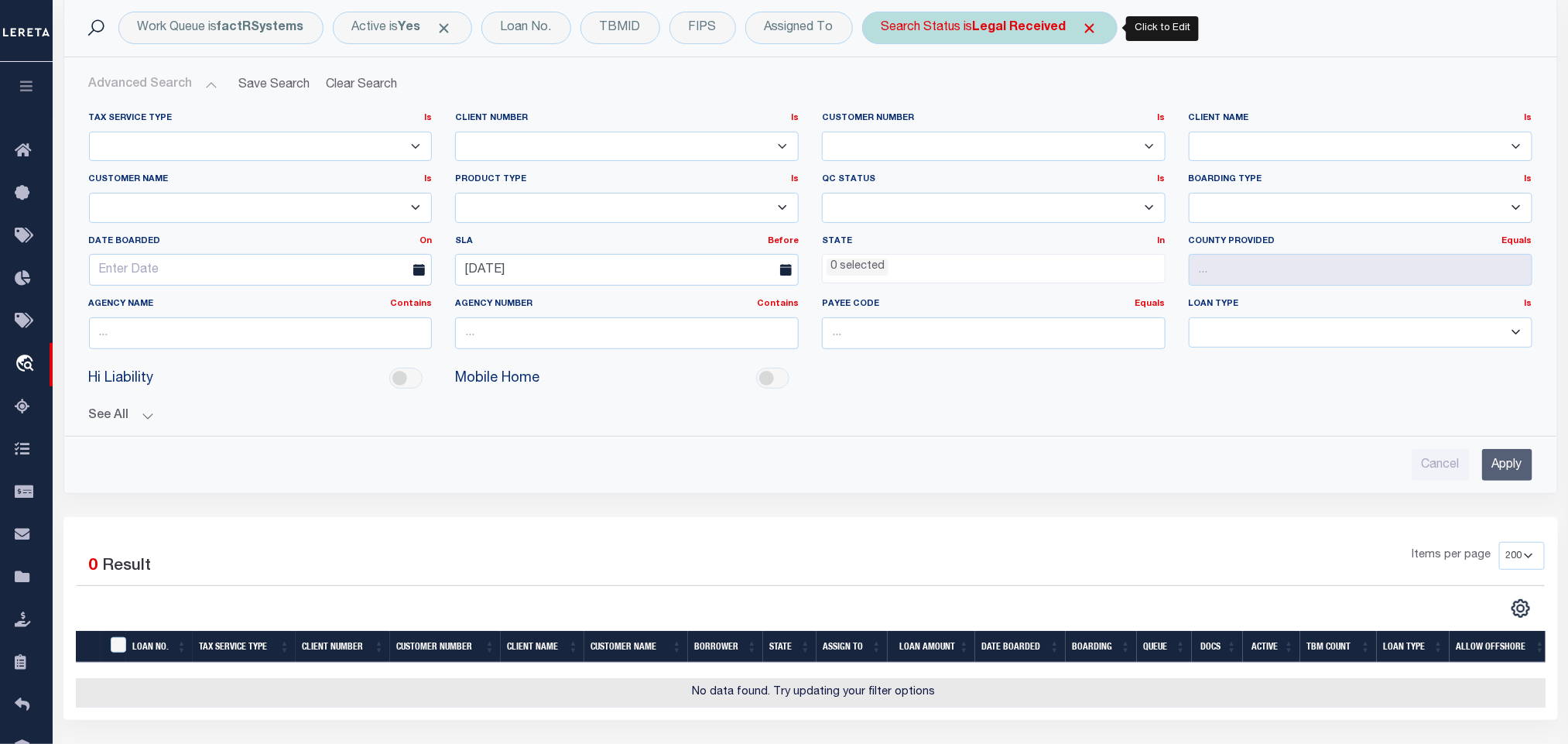
click at [1008, 32] on b "Legal Received" at bounding box center [1019, 27] width 94 height 12
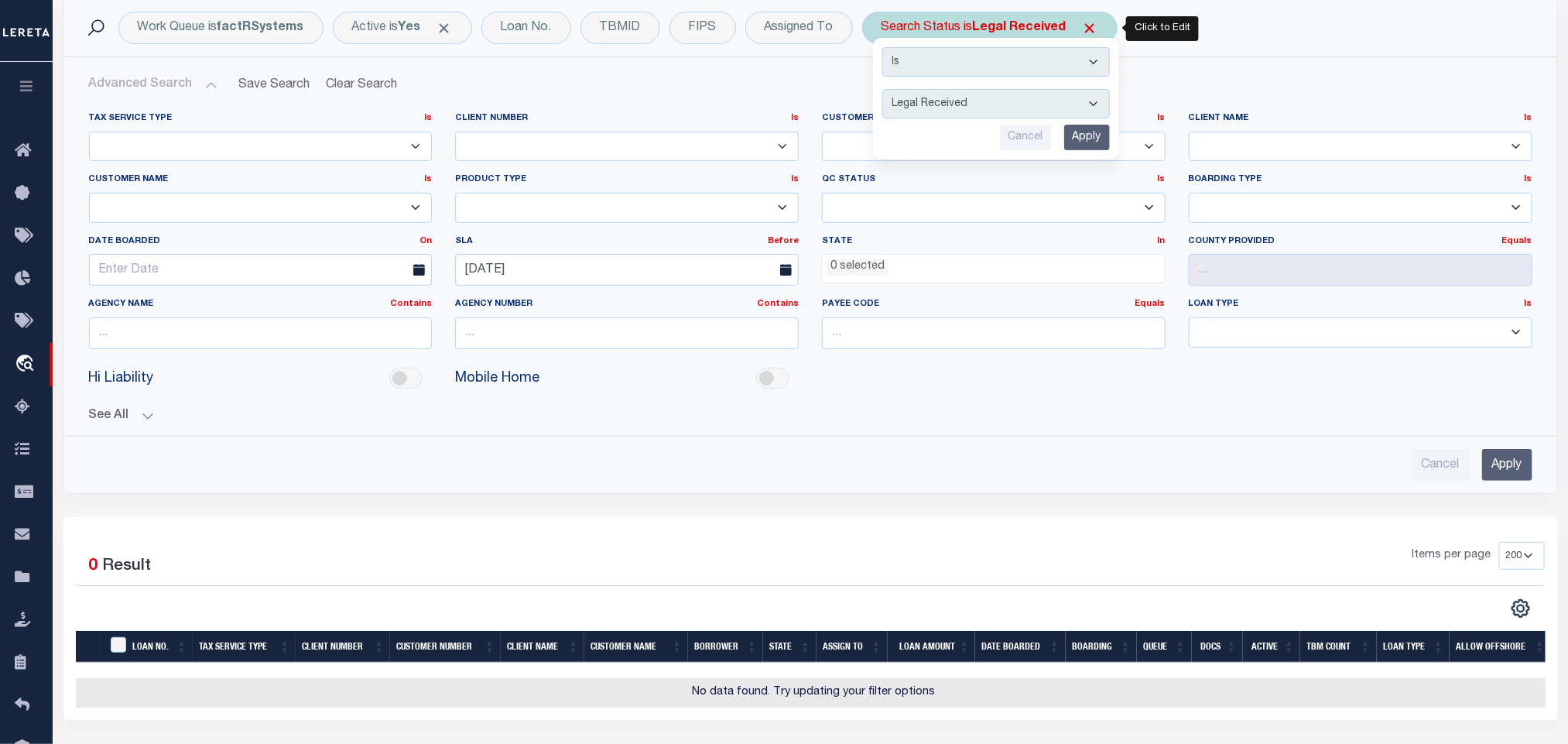
select select "IP"
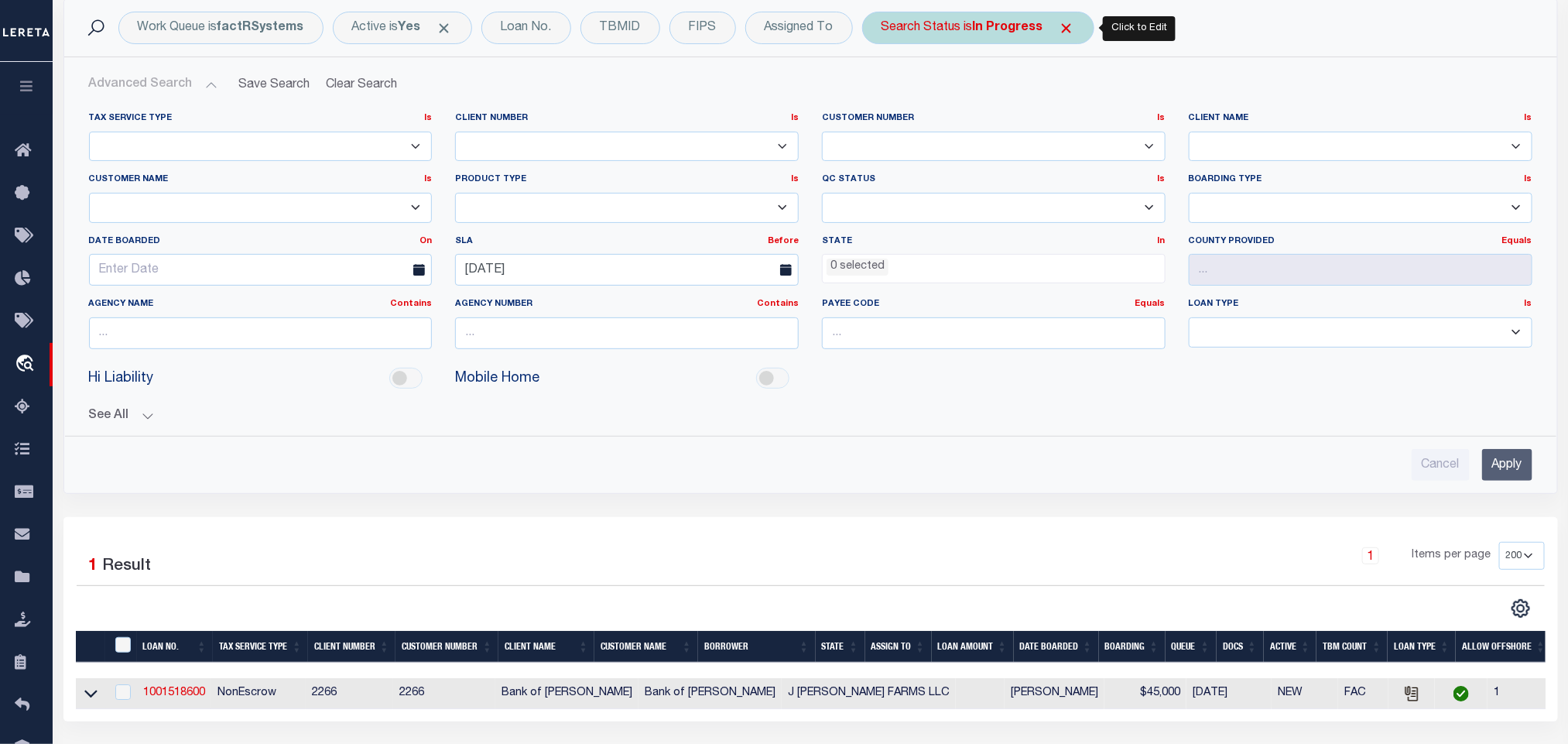
click at [1000, 24] on b "In Progress" at bounding box center [1008, 27] width 70 height 12
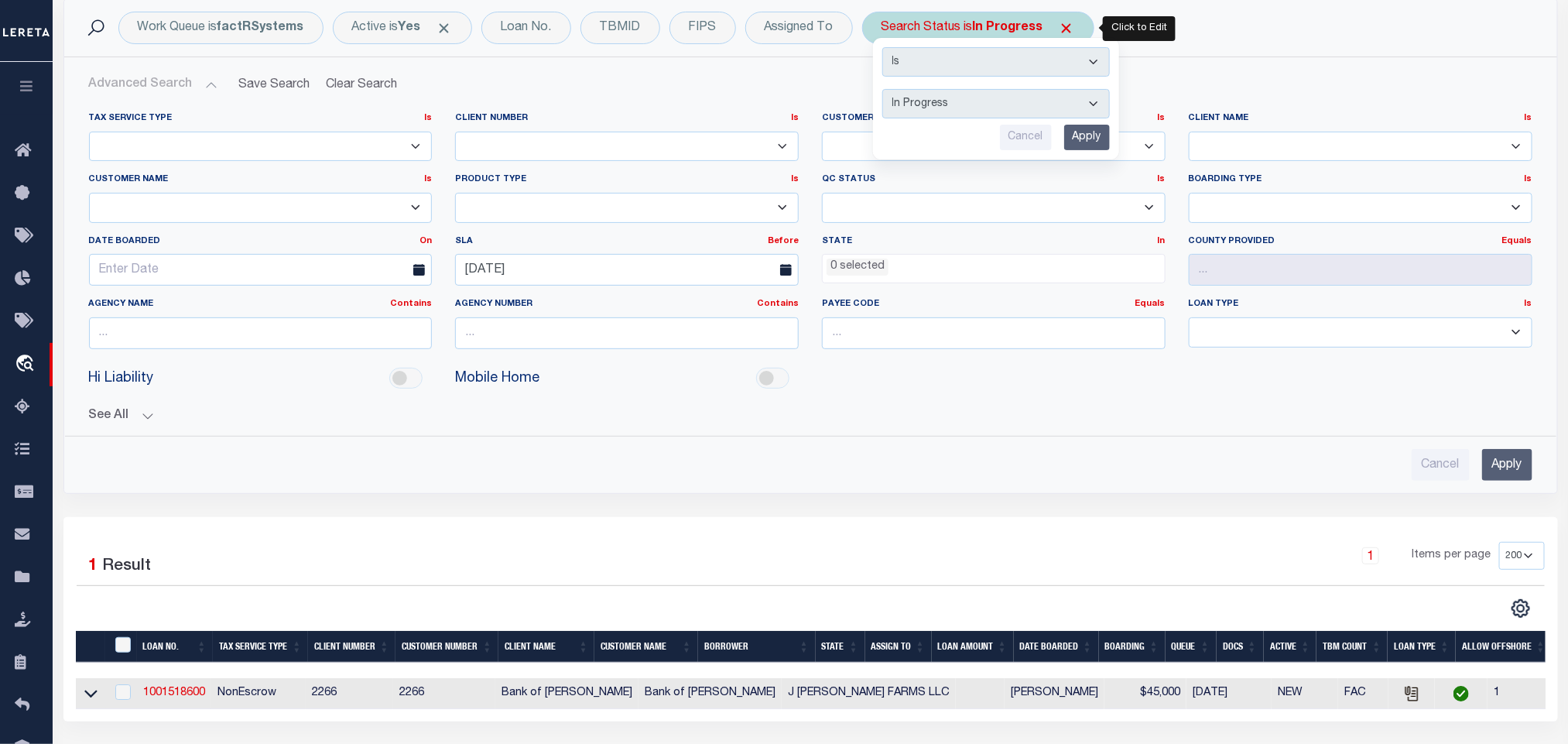
select select "QC"
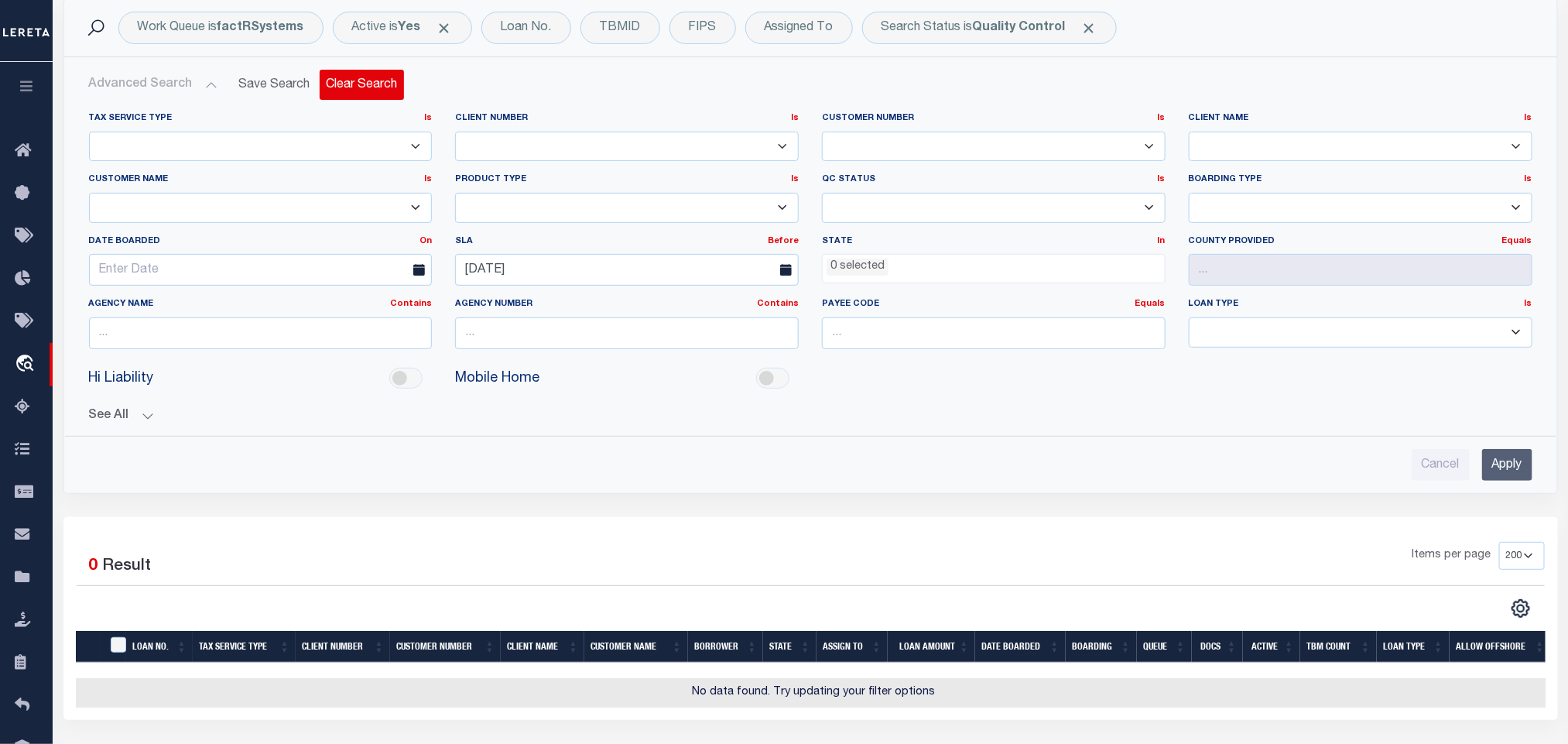
click at [374, 81] on button "Clear Search" at bounding box center [361, 85] width 84 height 30
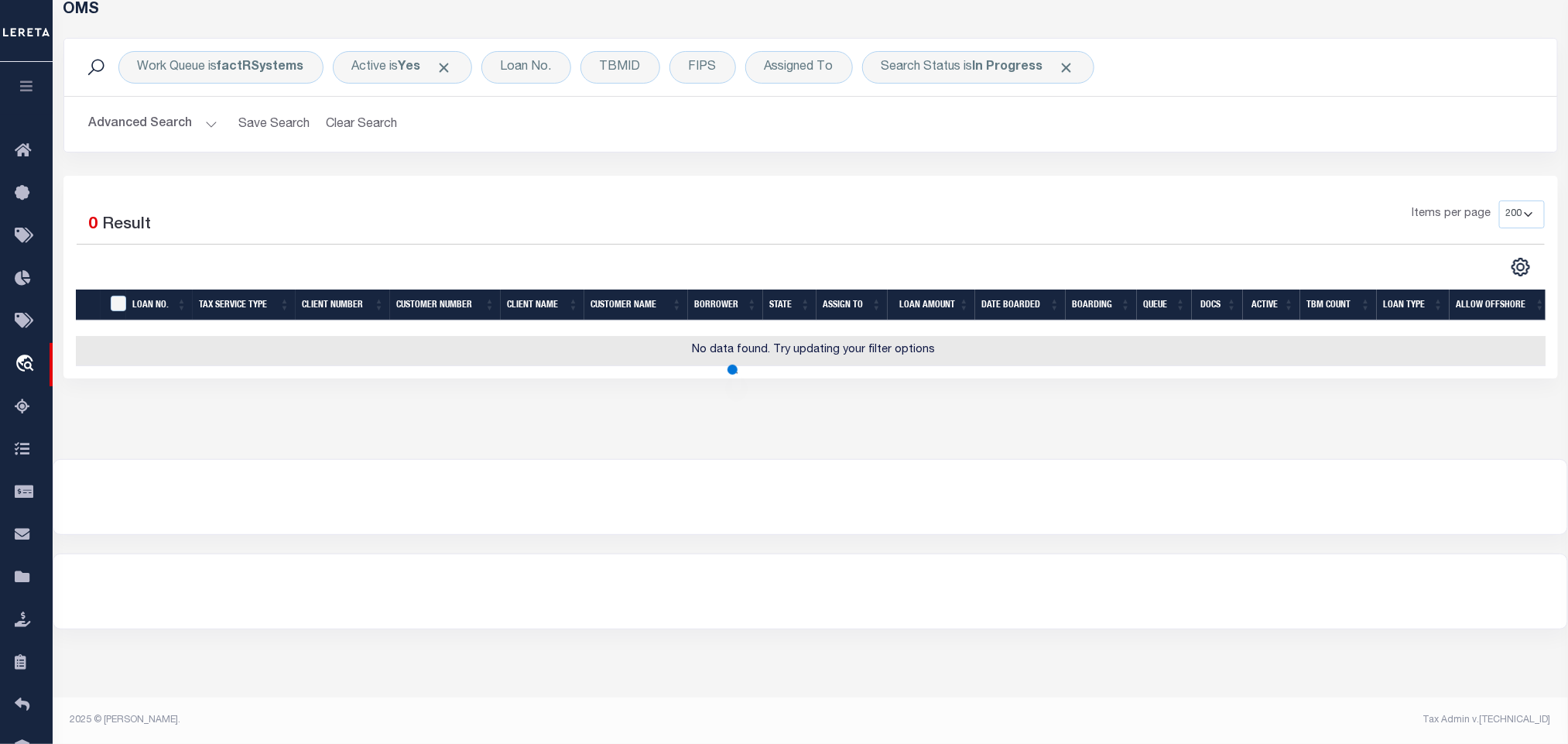
scroll to position [77, 0]
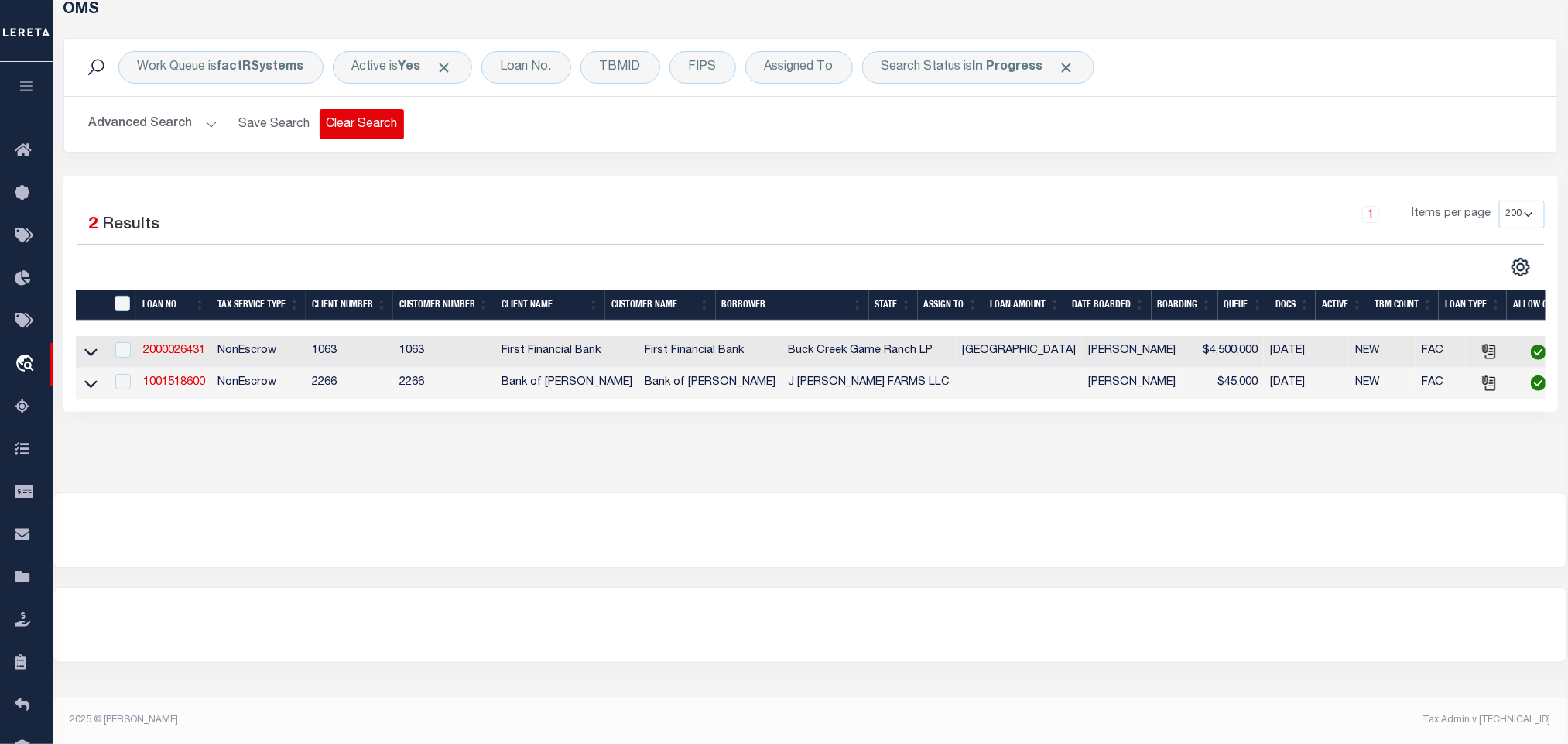
click at [379, 133] on button "Clear Search" at bounding box center [361, 124] width 84 height 30
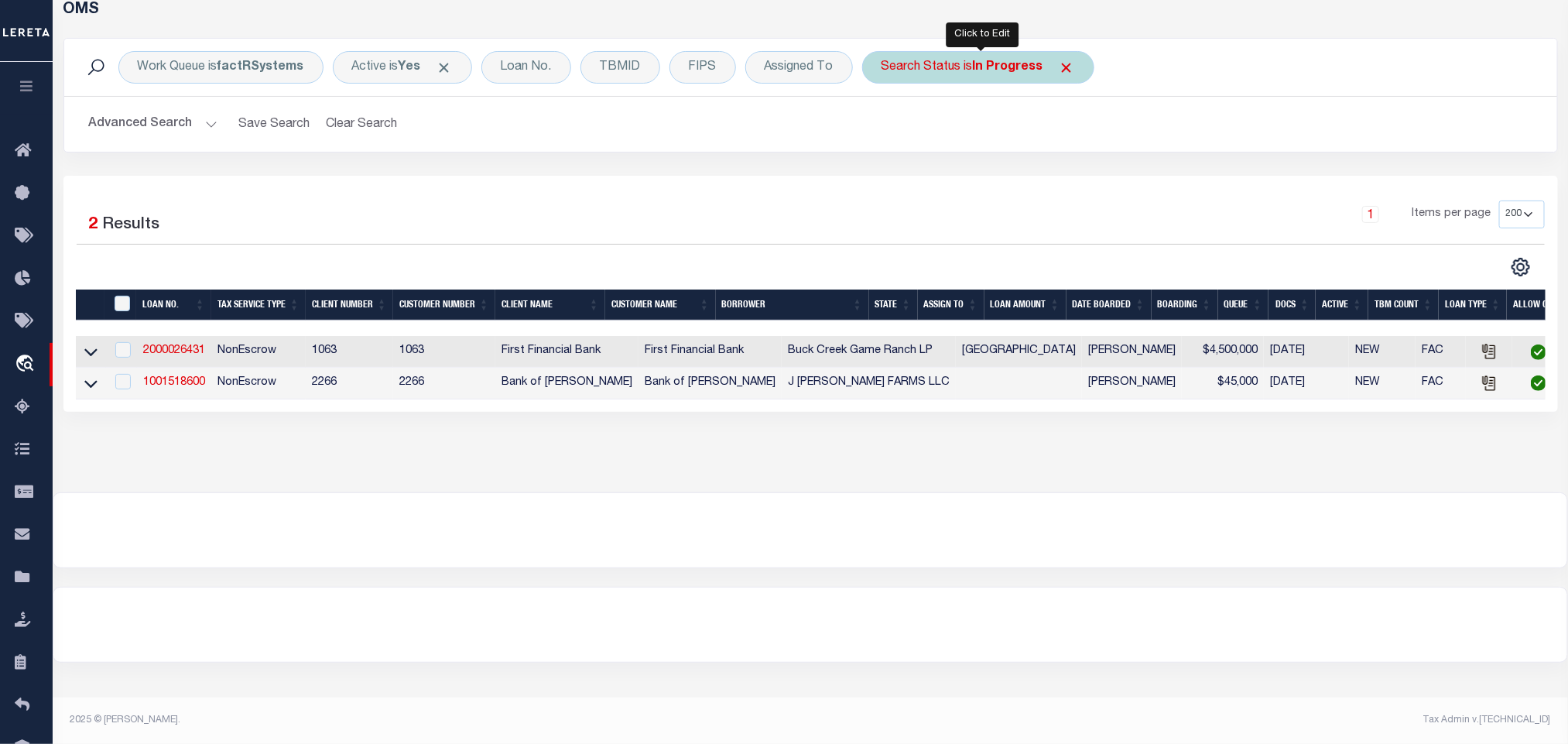
click at [996, 72] on b "In Progress" at bounding box center [1008, 67] width 70 height 12
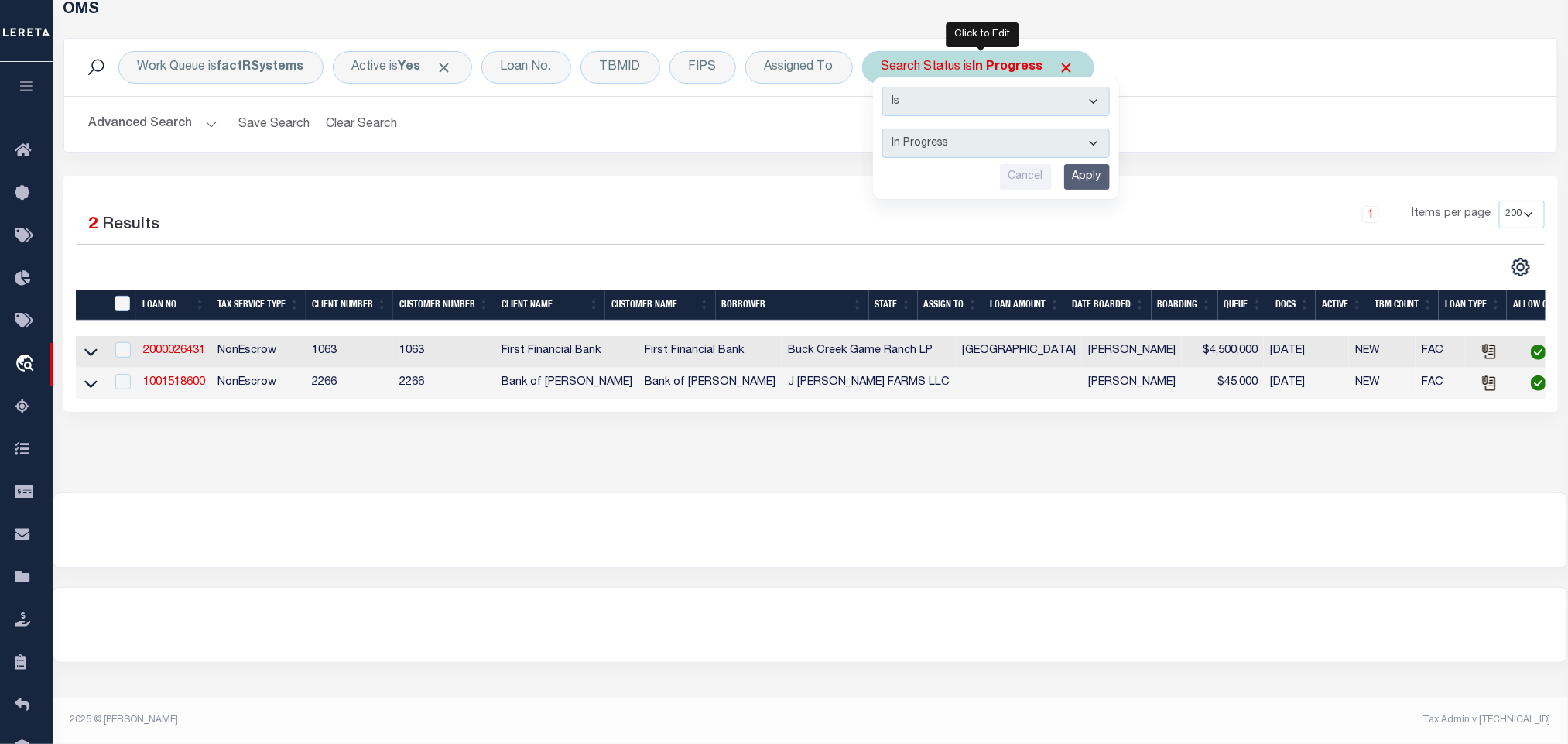
select select "RD"
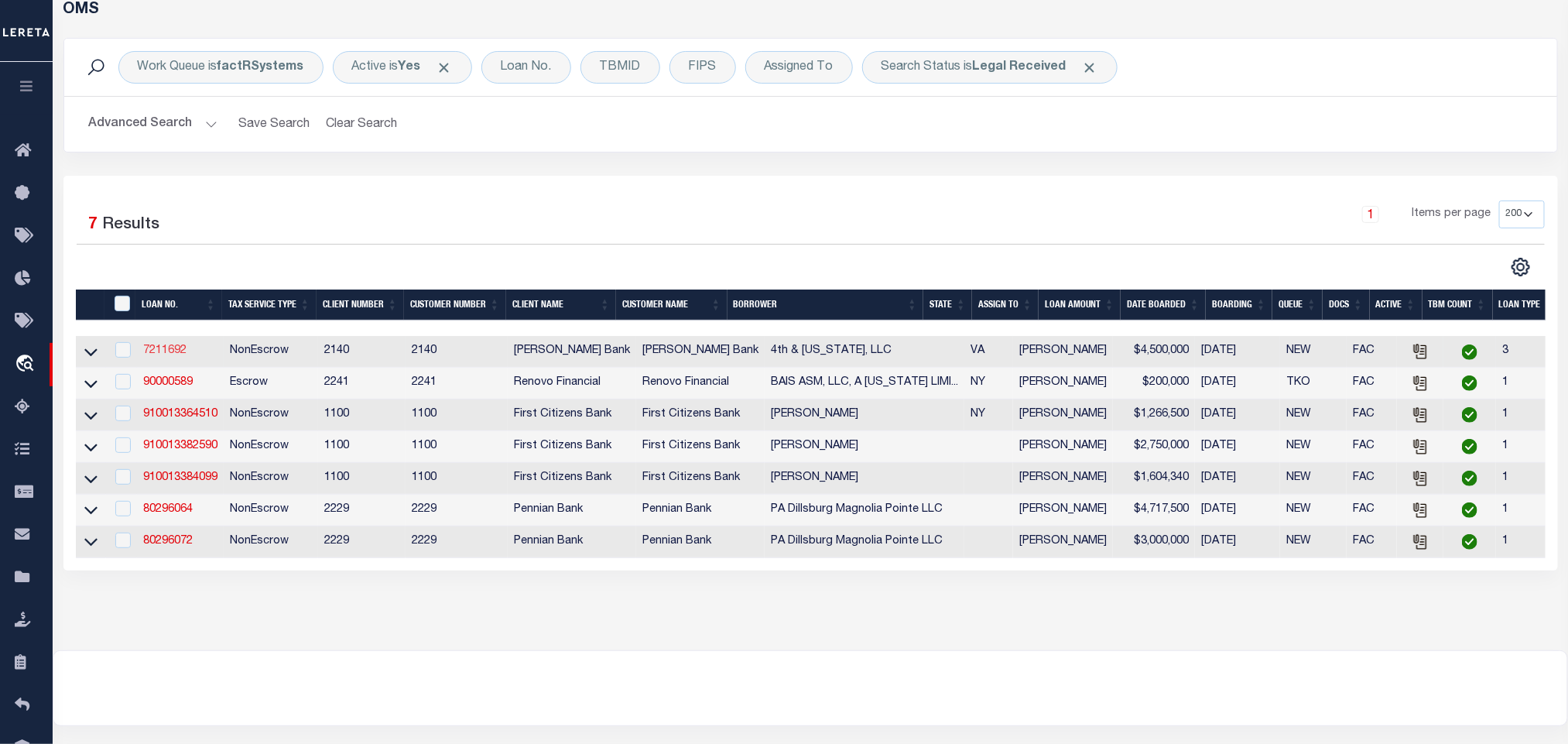
click at [167, 355] on link "7211692" at bounding box center [165, 350] width 44 height 10
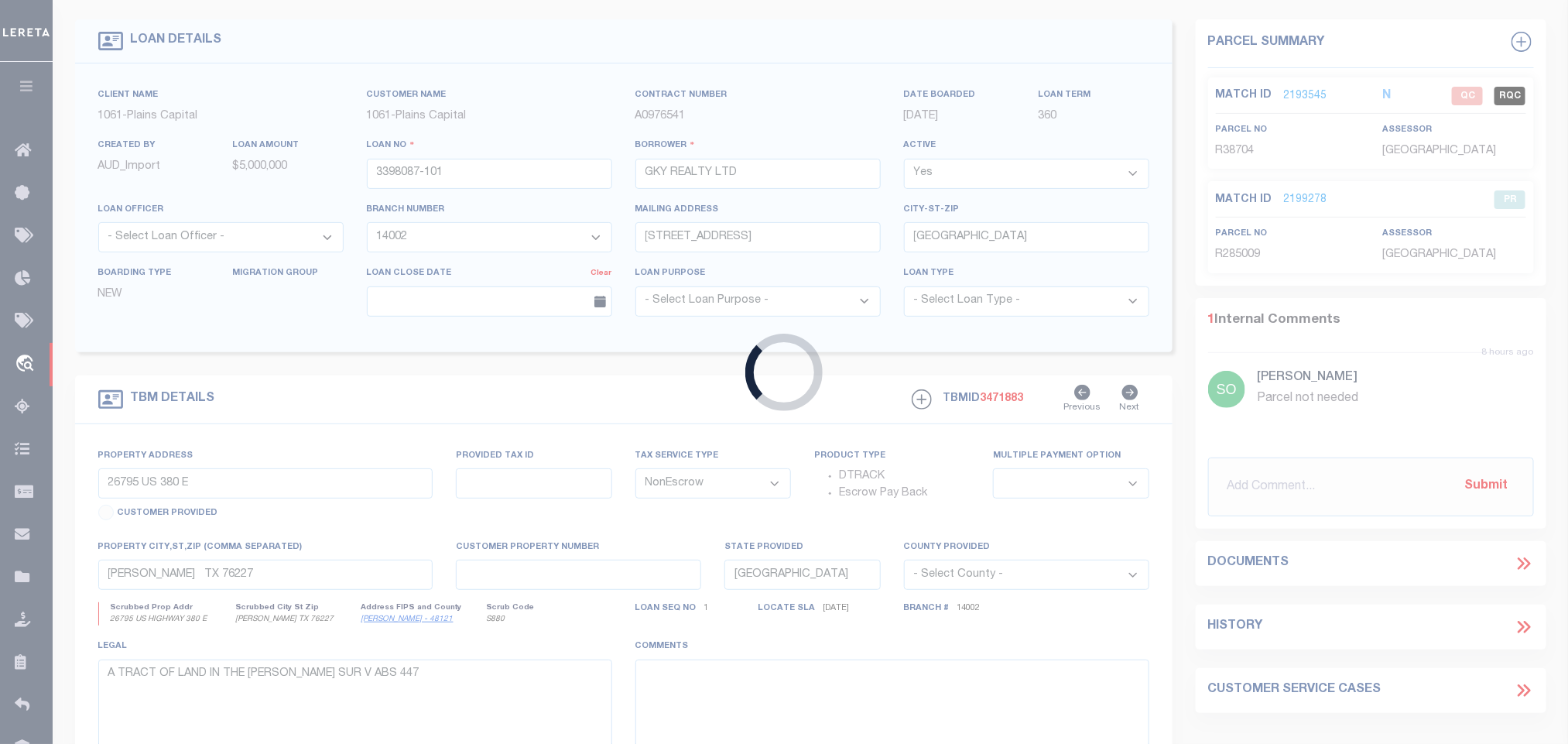
scroll to position [338, 0]
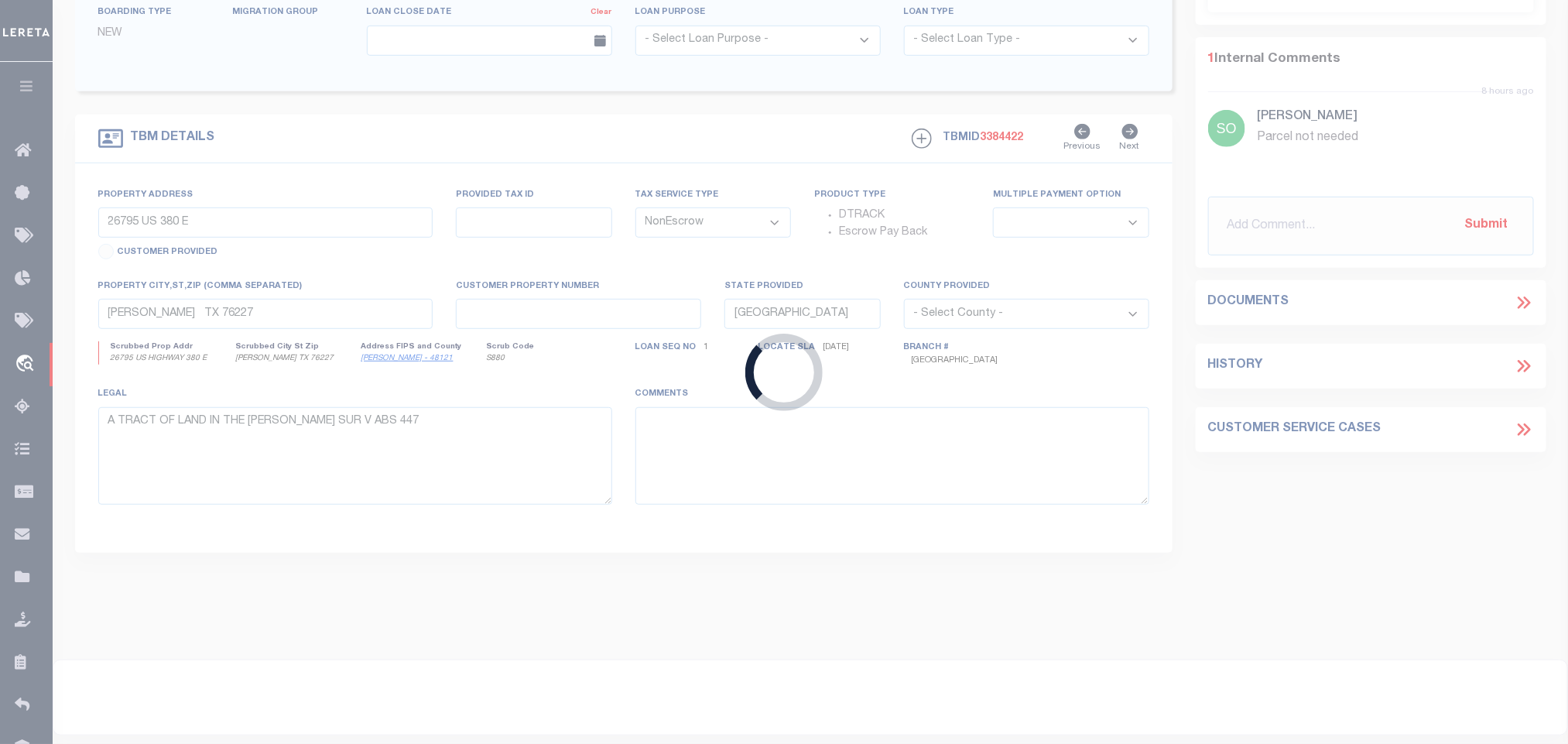
type input "7211692"
type input "4th & [US_STATE], LLC"
select select
select select "10"
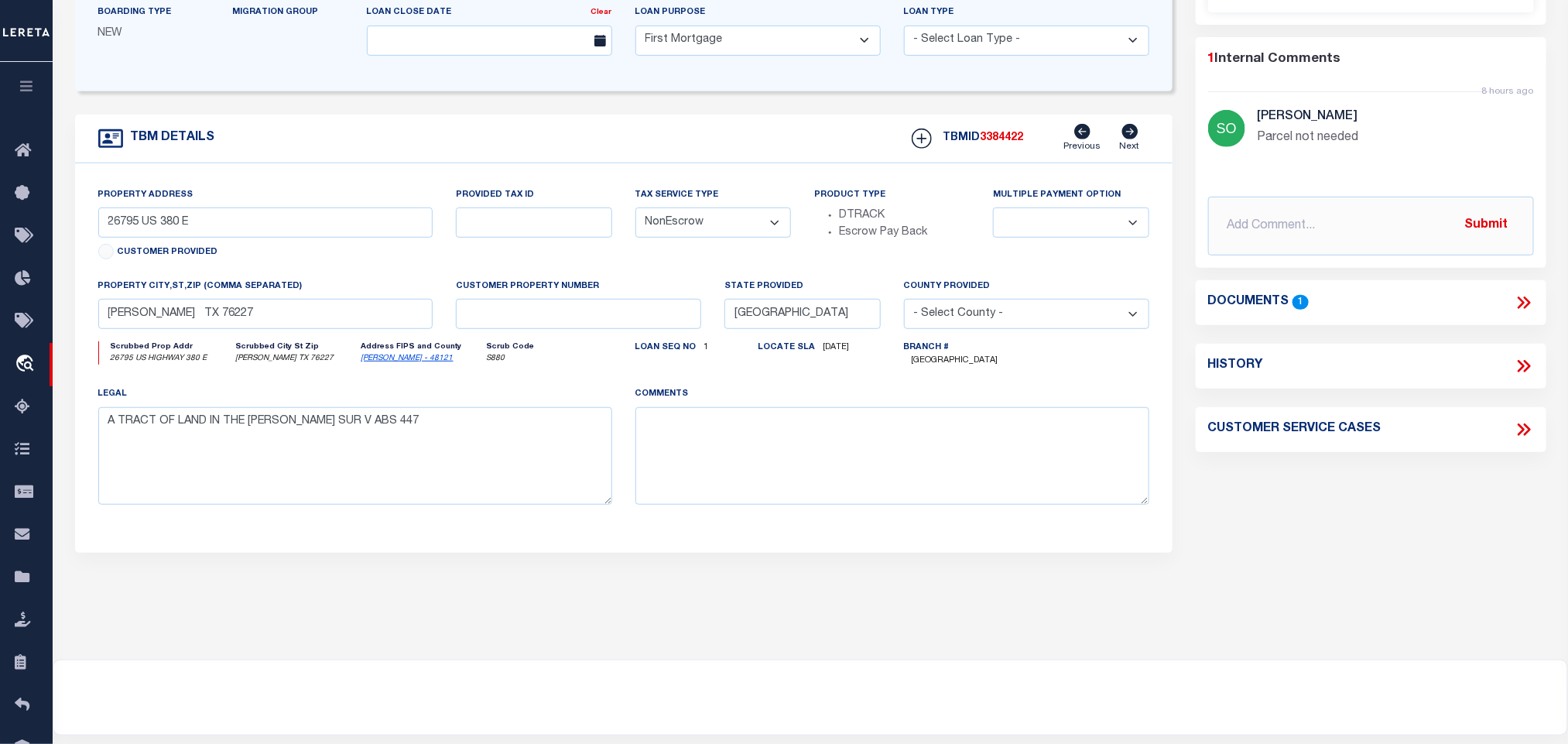
select select "7916"
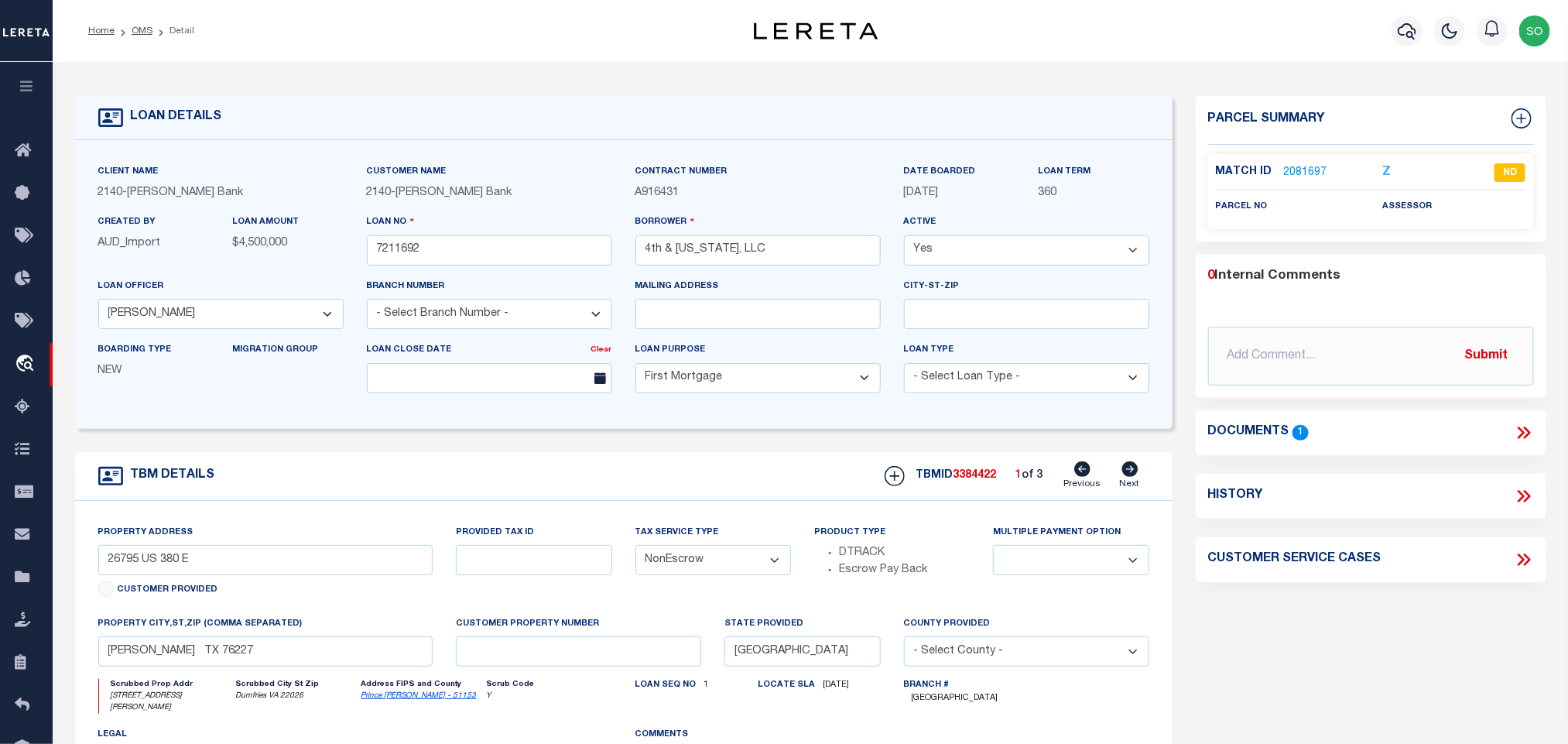
select select "3196"
type input "[STREET_ADDRESS][PERSON_NAME]"
select select
type input "Dumfries VA 22026"
type input "13742"
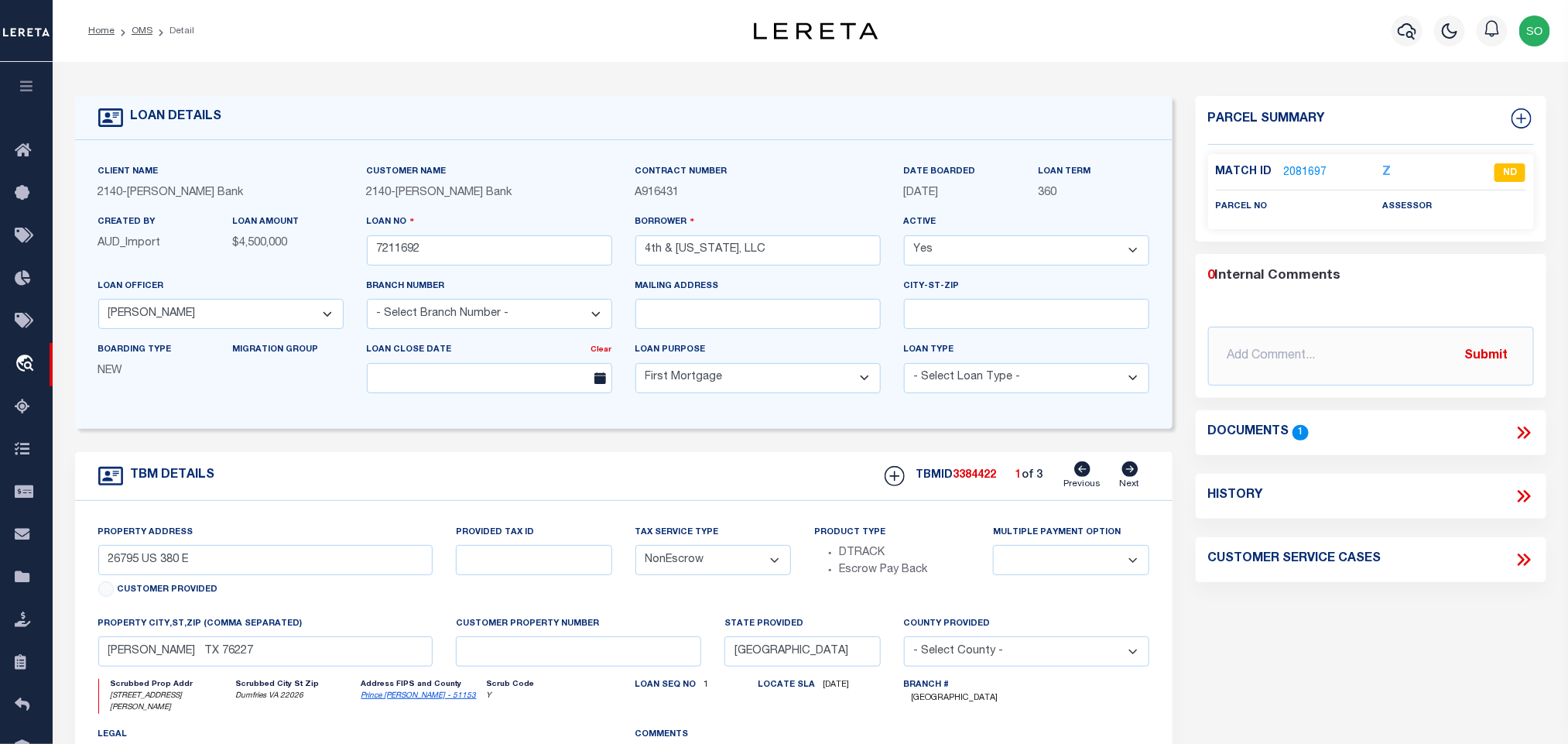
type input "VA"
select select
click at [1128, 473] on icon at bounding box center [1130, 469] width 16 height 15
type input "0790//0028"
select select
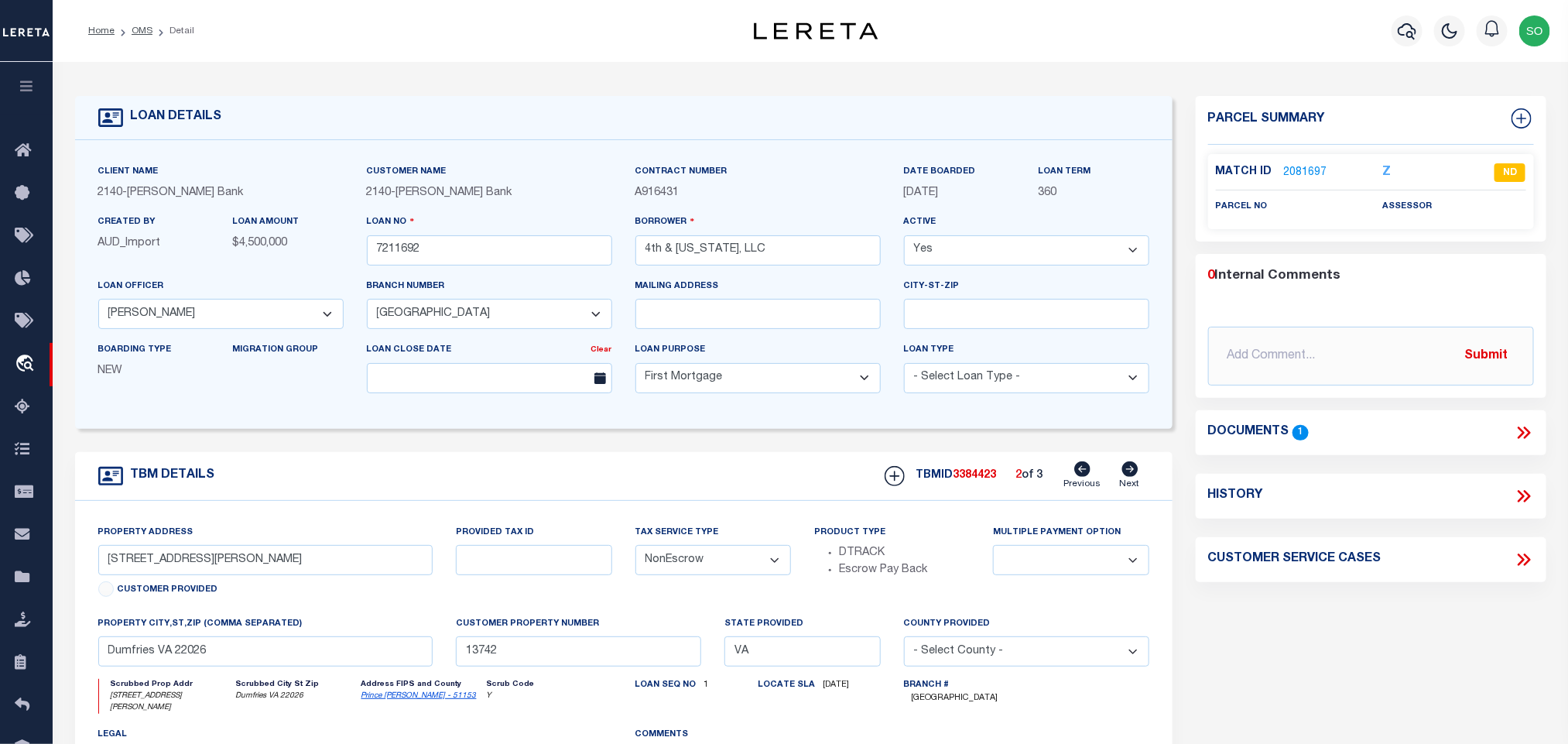
type input "13739"
select select
type textarea "All that certain parcel of land situated in the [US_STATE] and described as fol…"
type textarea "Former address was [STREET_ADDRESS][US_STATE][US_STATE]. The parcels were conso…"
click at [1302, 170] on link "2081685" at bounding box center [1306, 172] width 44 height 16
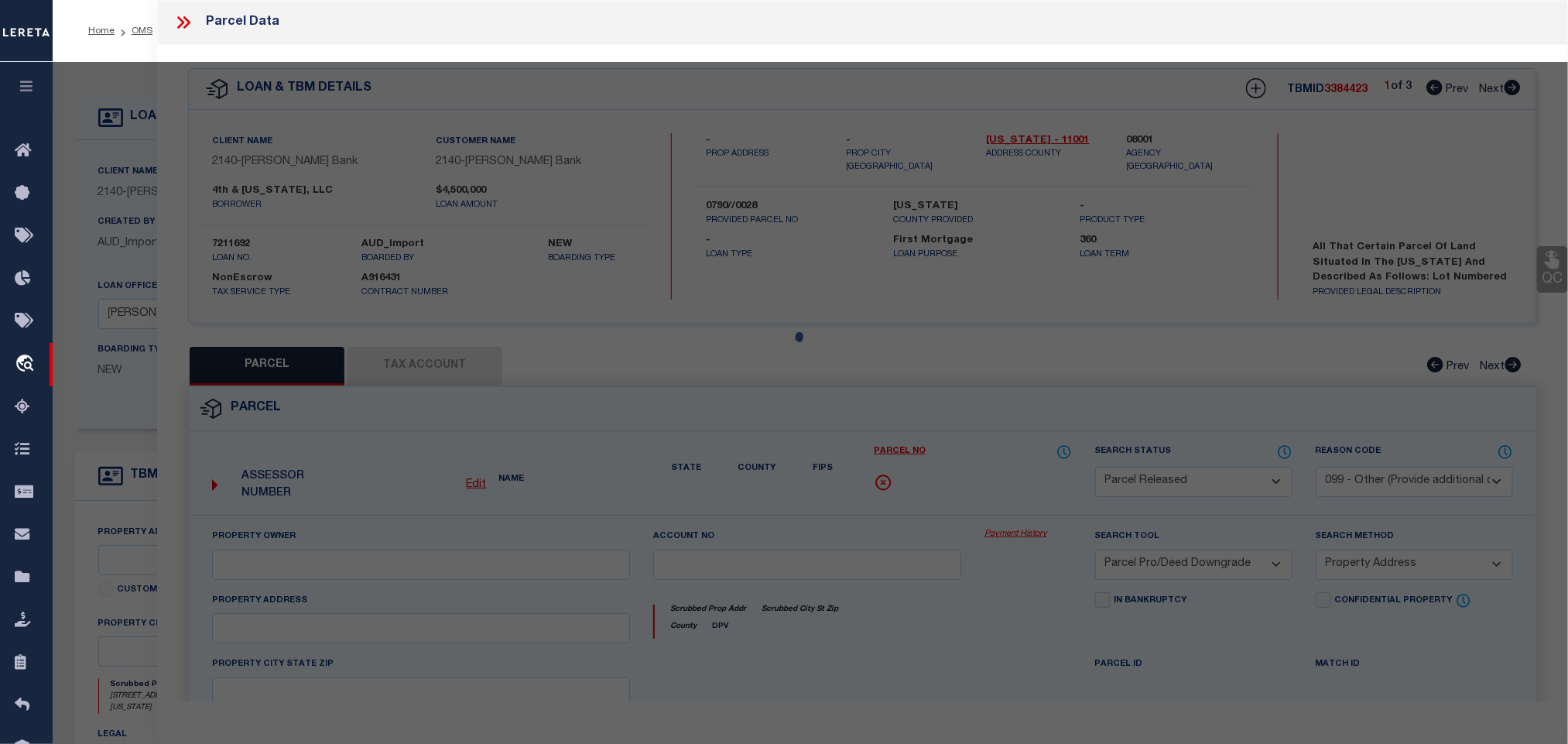
select select "AS"
select select
checkbox input "false"
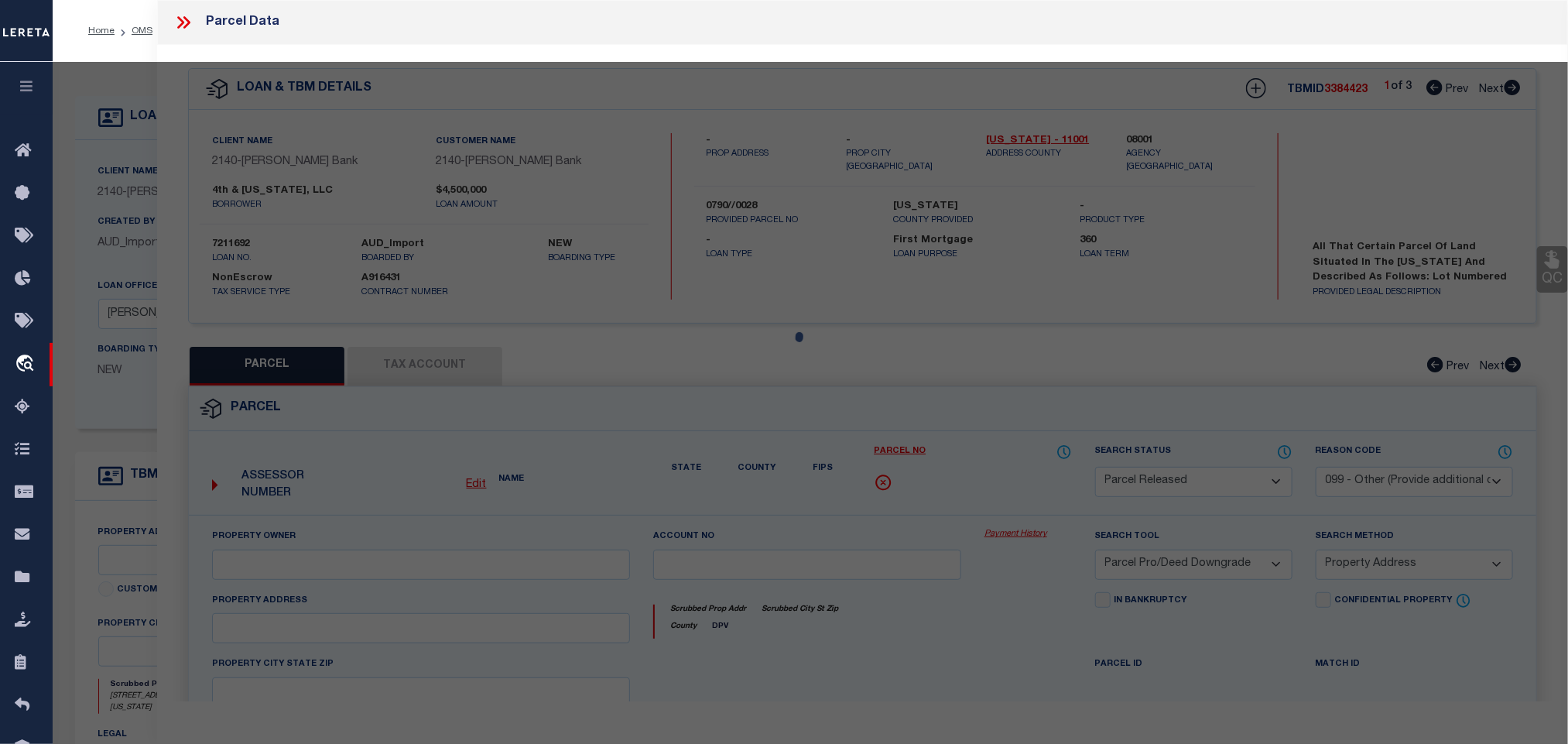
checkbox input "false"
select select "RD"
checkbox input "false"
type textarea "Unable to complete the operation due to an unexpected failure [ErrorCode: 500]"
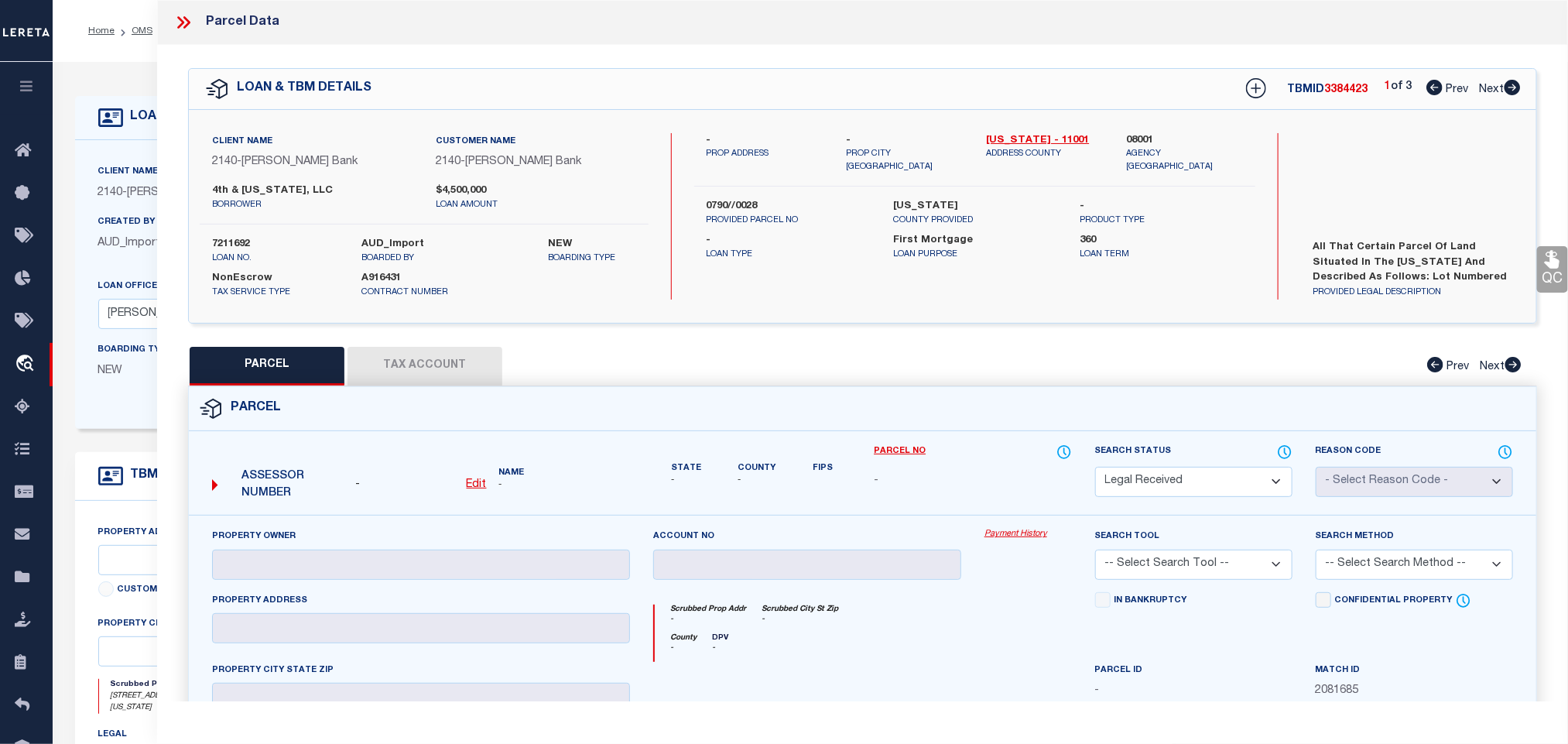
click at [478, 490] on u "Edit" at bounding box center [476, 484] width 20 height 10
select select "RD"
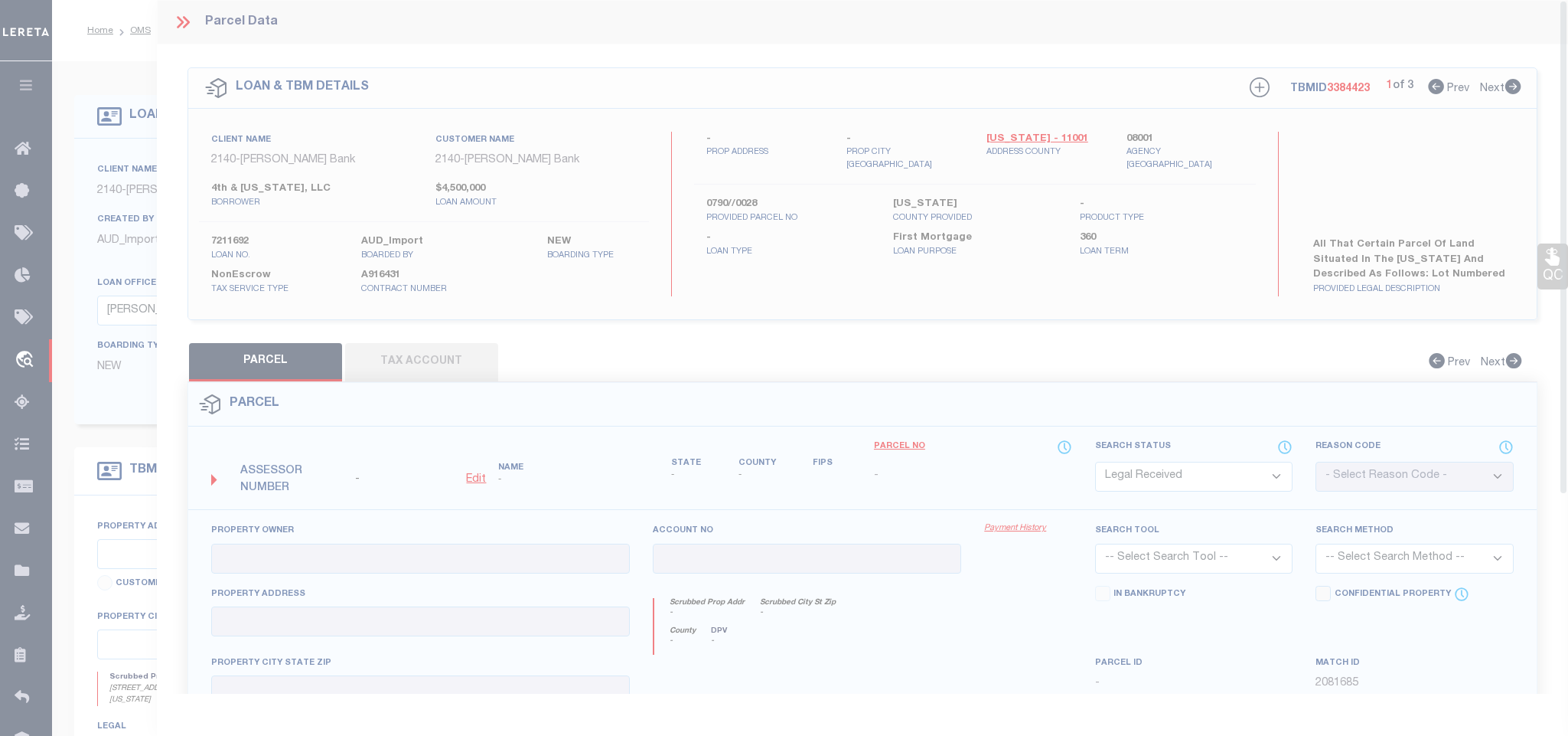
type textarea "-"
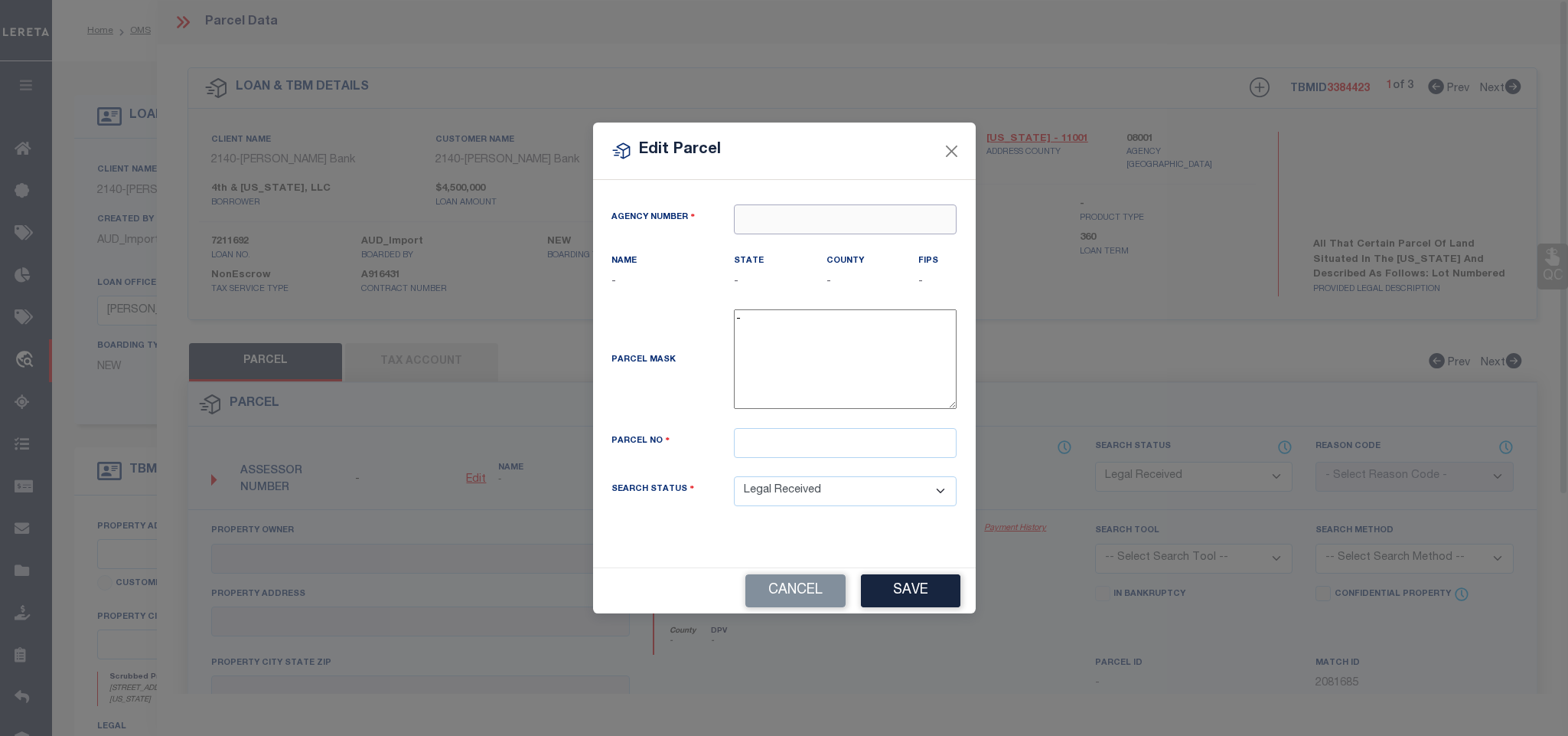
click at [763, 213] on input "text" at bounding box center [845, 219] width 223 height 30
click at [788, 246] on div "080010000 : [US_STATE]" at bounding box center [859, 244] width 249 height 24
type input "080010000"
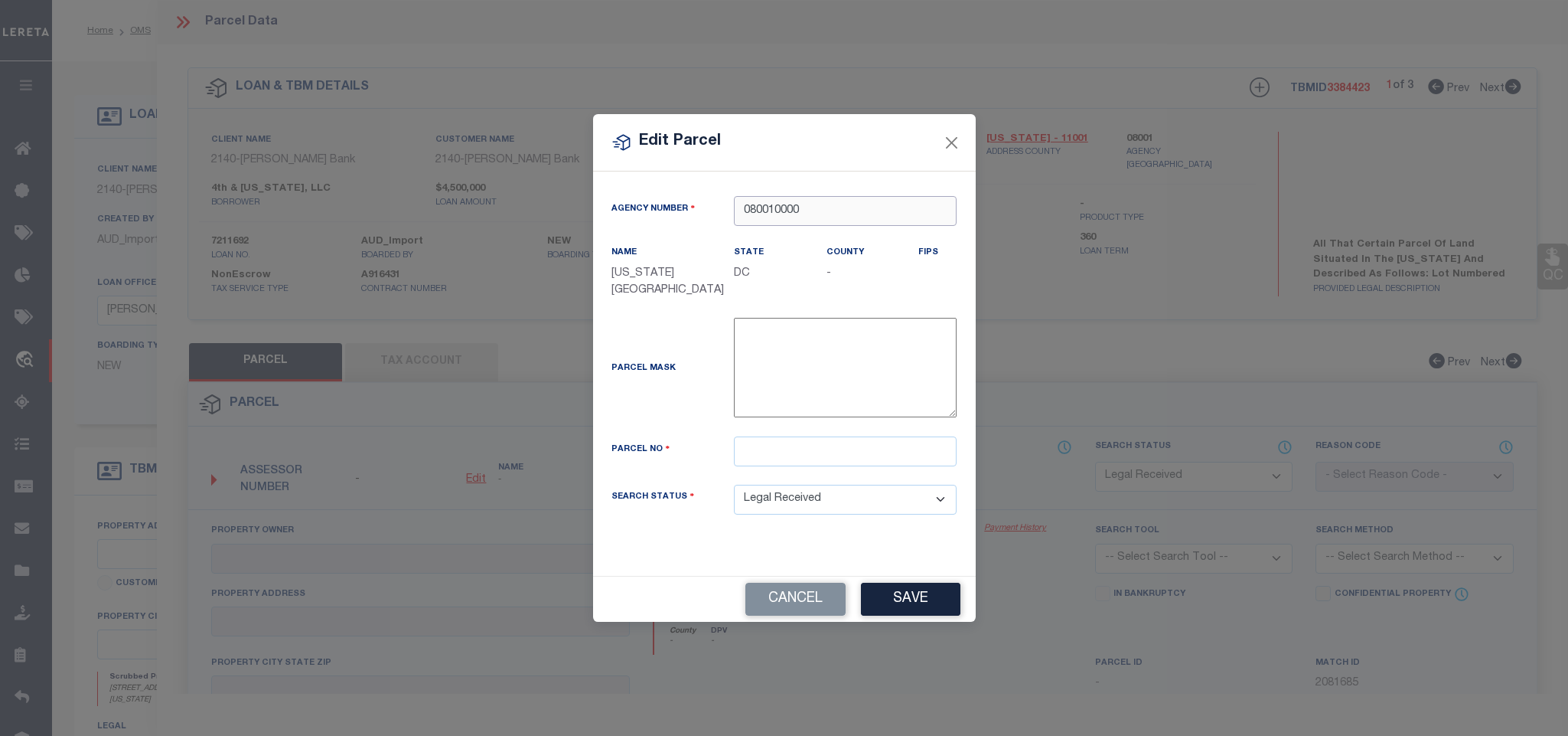
type input "080010000"
click at [788, 453] on input "text" at bounding box center [845, 451] width 223 height 30
type input "0790008"
click at [912, 605] on button "Save" at bounding box center [911, 598] width 99 height 33
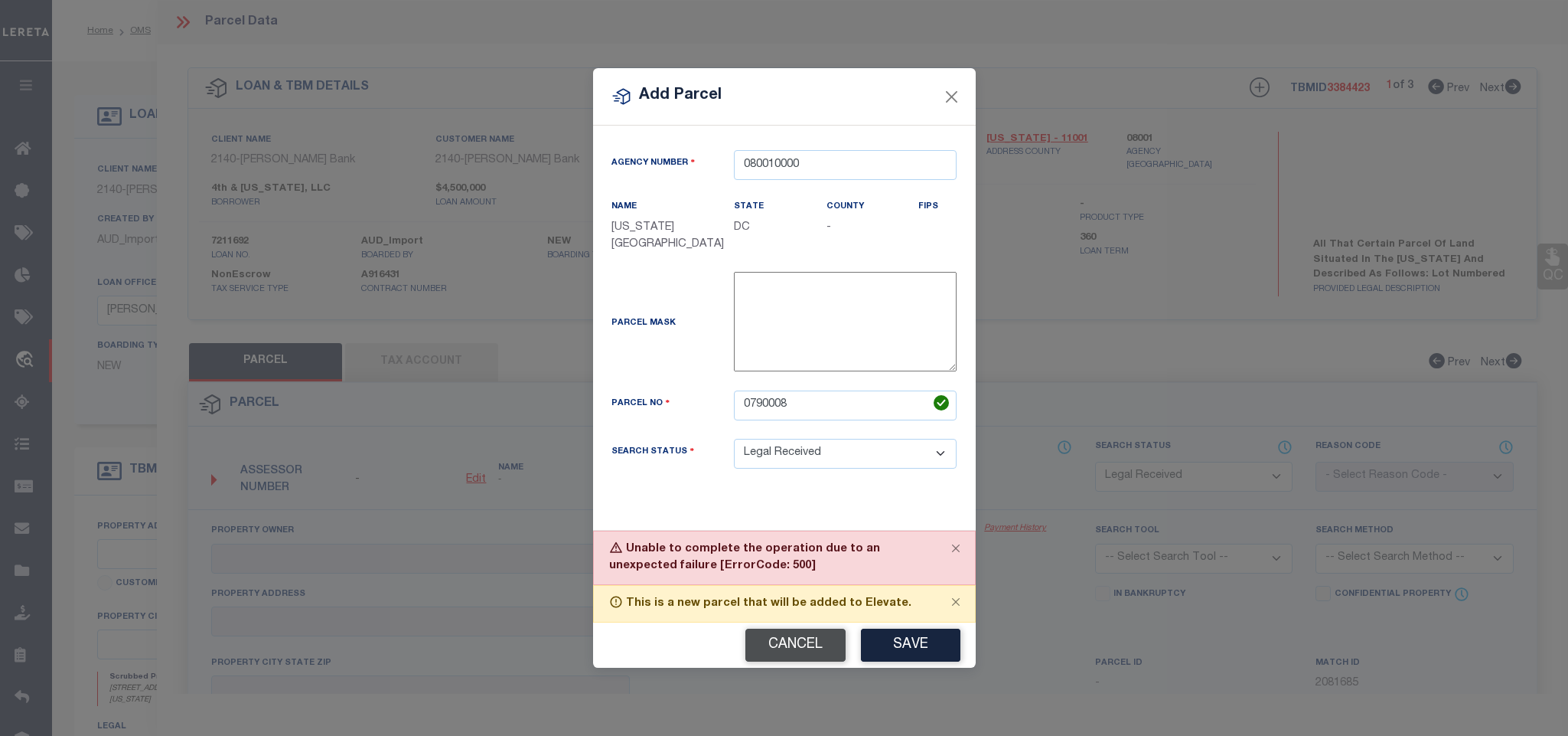
click at [793, 640] on button "Cancel" at bounding box center [795, 644] width 100 height 33
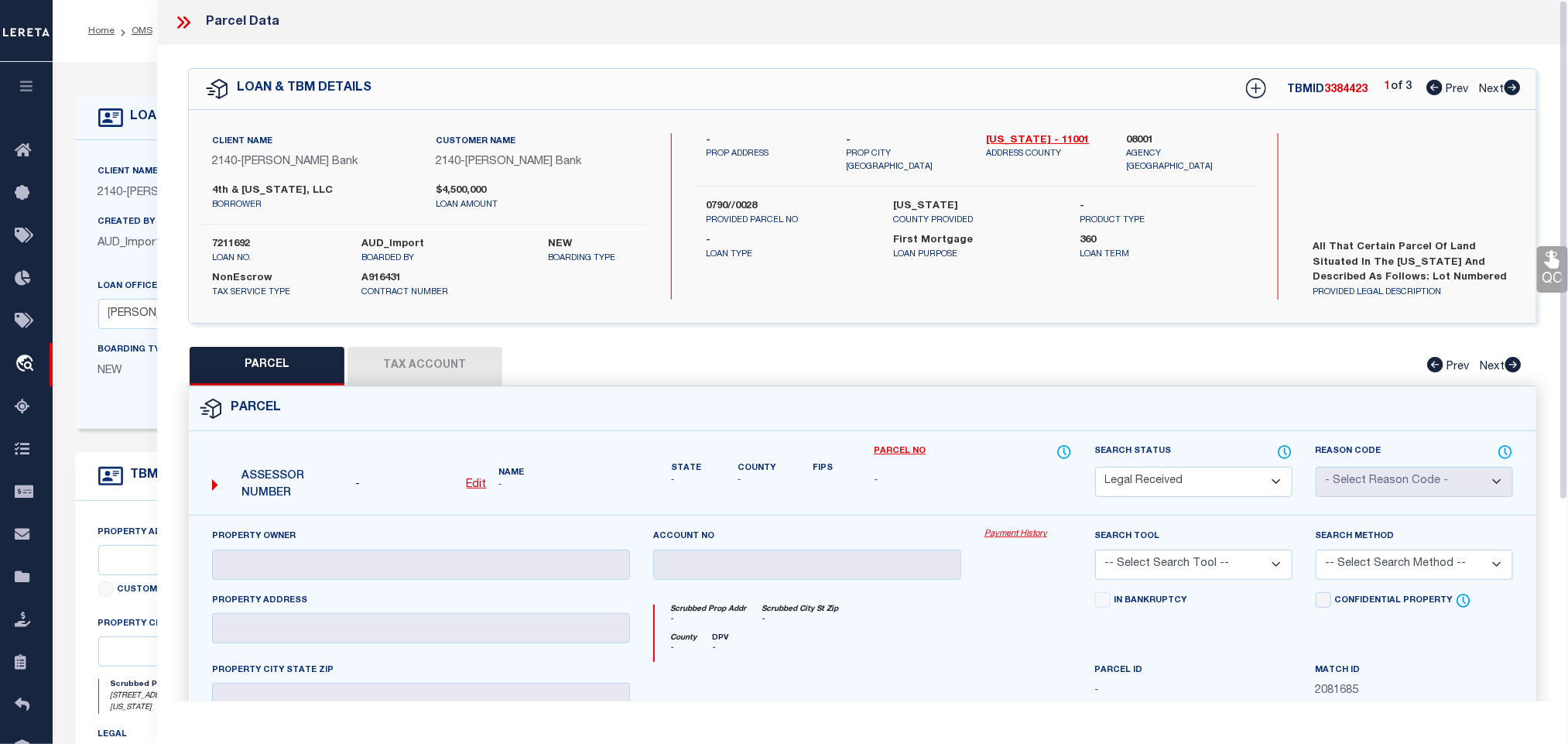
click at [188, 19] on icon at bounding box center [183, 22] width 20 height 20
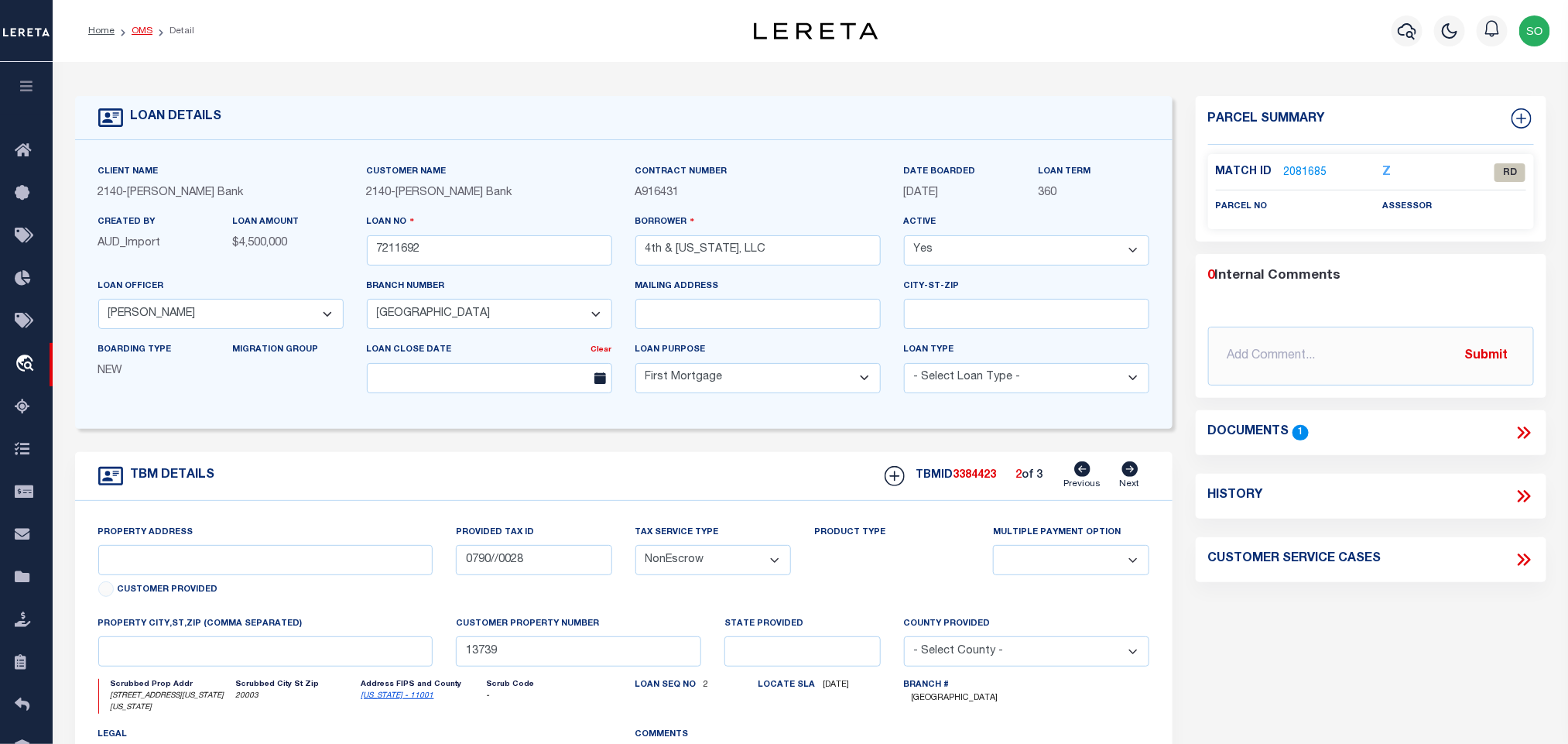
click at [134, 31] on link "OMS" at bounding box center [142, 31] width 21 height 9
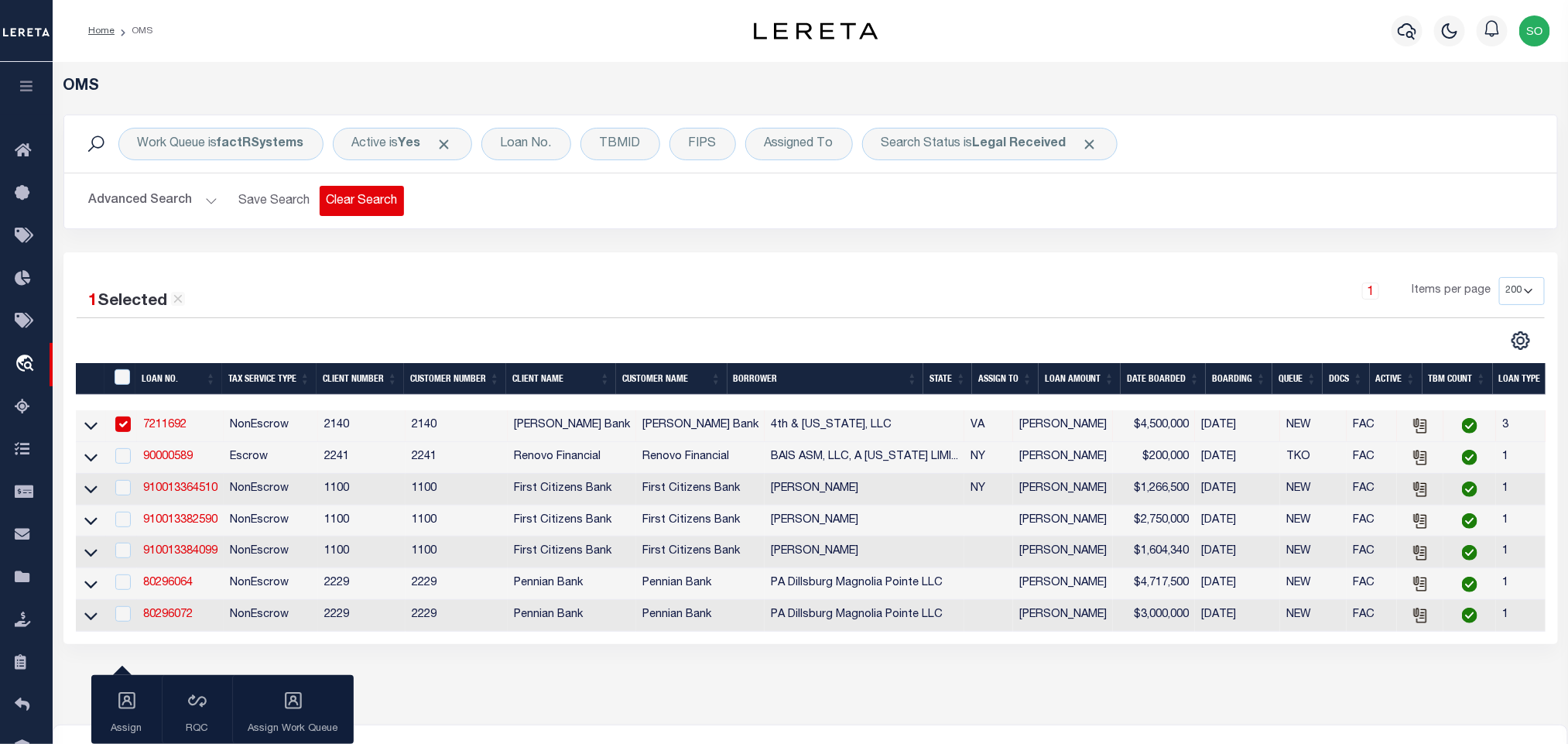
click at [351, 201] on button "Clear Search" at bounding box center [361, 201] width 84 height 30
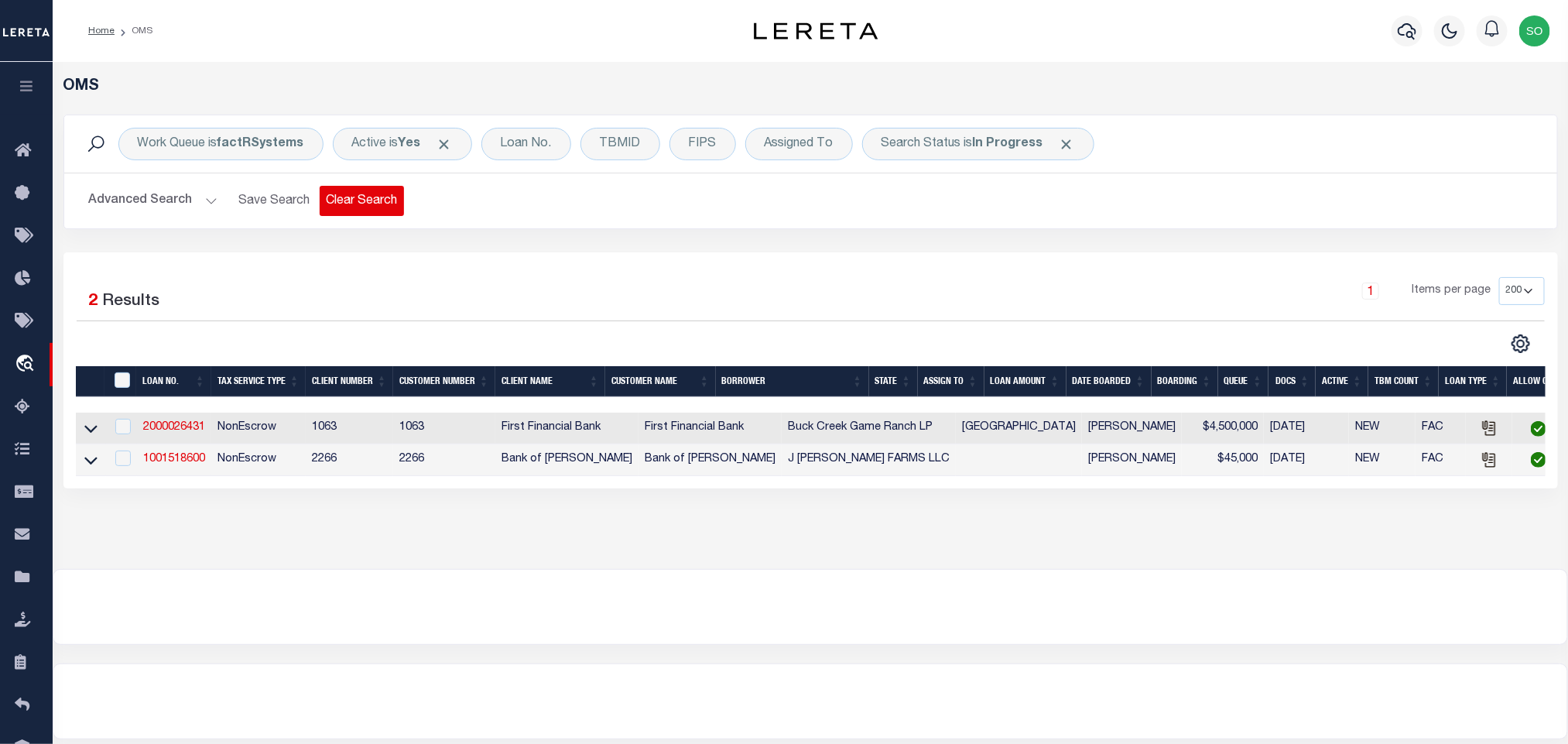
click at [363, 214] on button "Clear Search" at bounding box center [361, 201] width 84 height 30
click at [1535, 42] on img "button" at bounding box center [1534, 30] width 31 height 31
click at [1479, 109] on span "Sign out" at bounding box center [1473, 109] width 44 height 10
